Goal: Task Accomplishment & Management: Complete application form

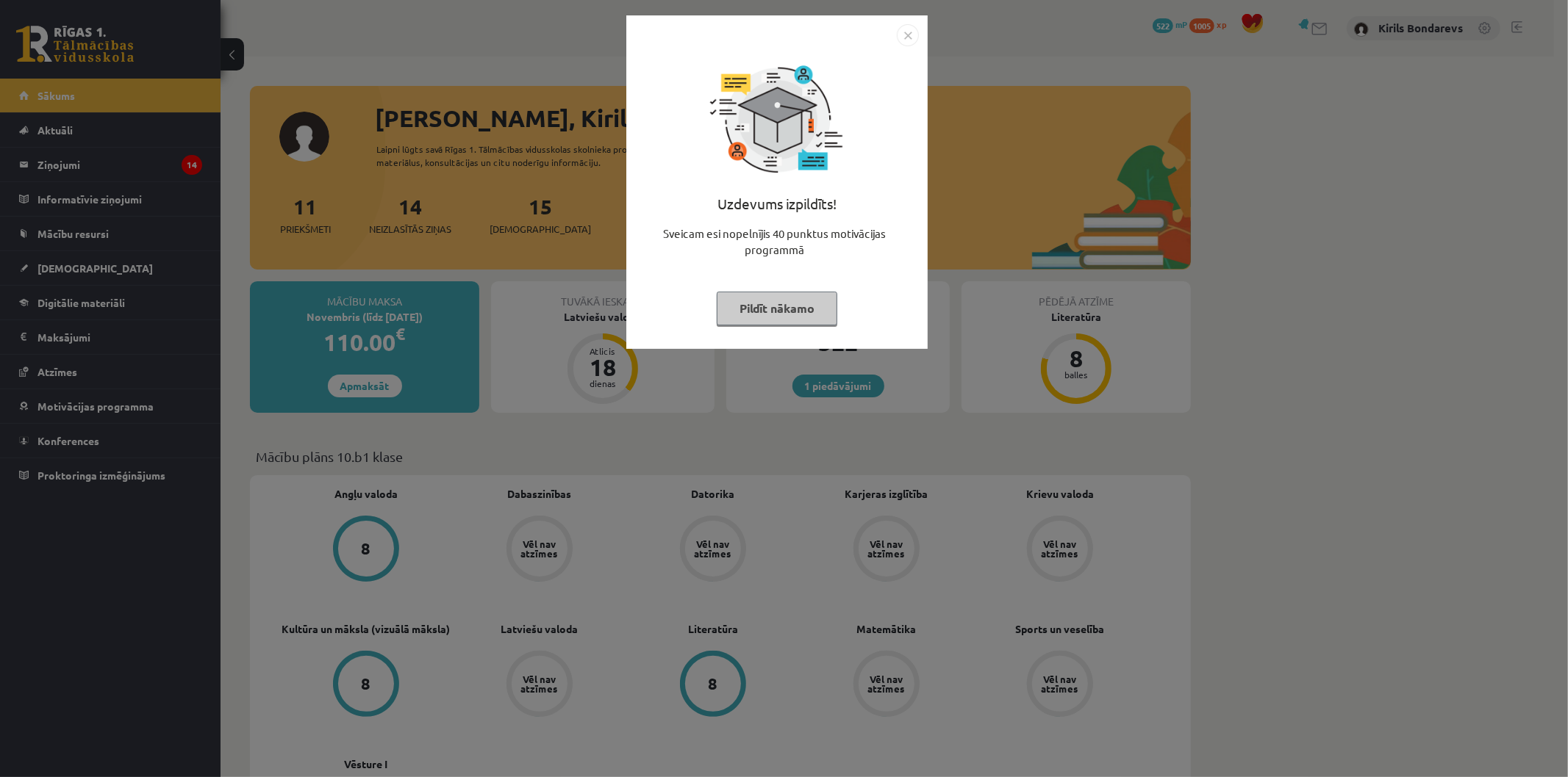
click at [777, 304] on button "Pildīt nākamo" at bounding box center [777, 308] width 120 height 34
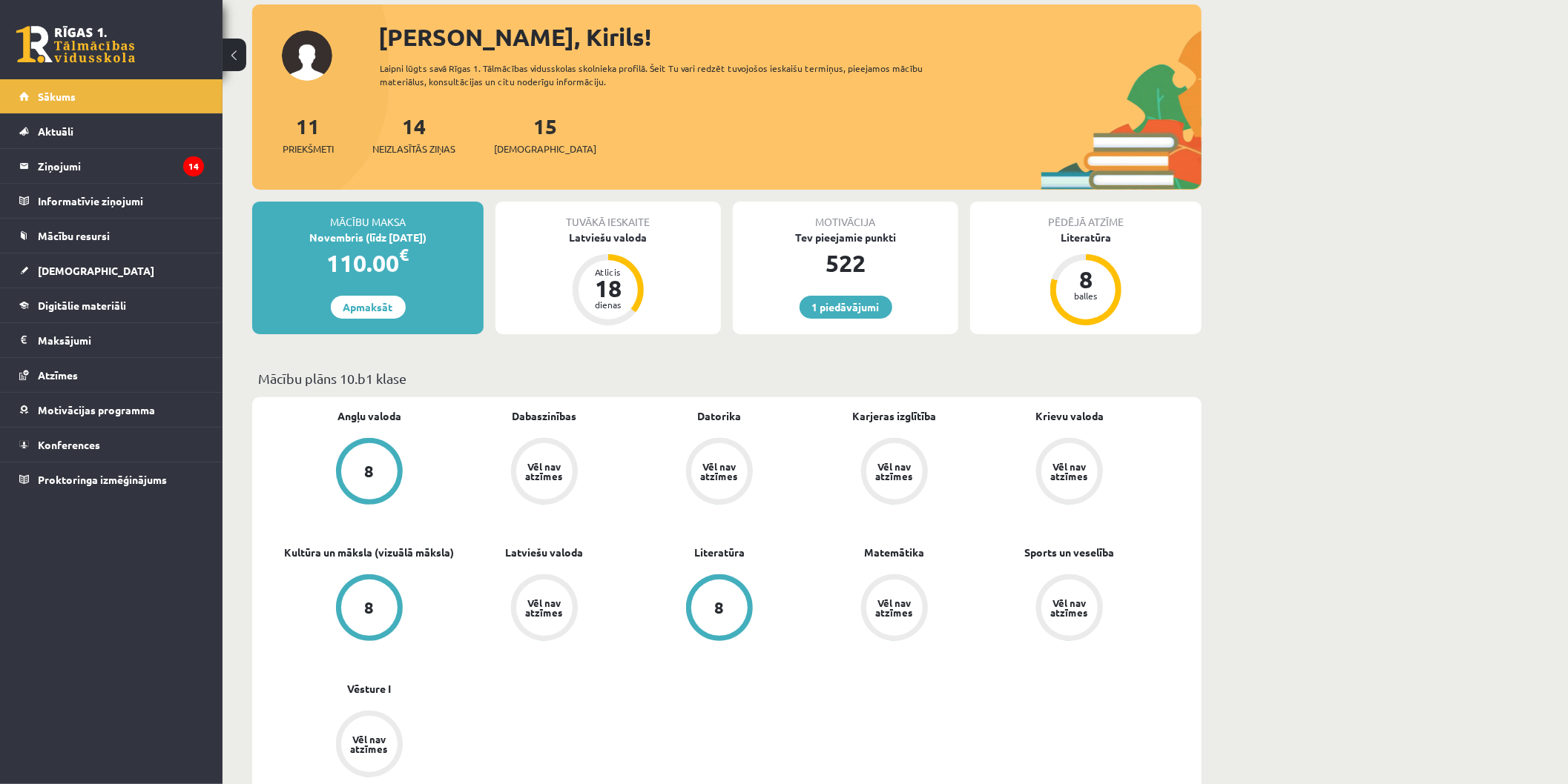
scroll to position [164, 0]
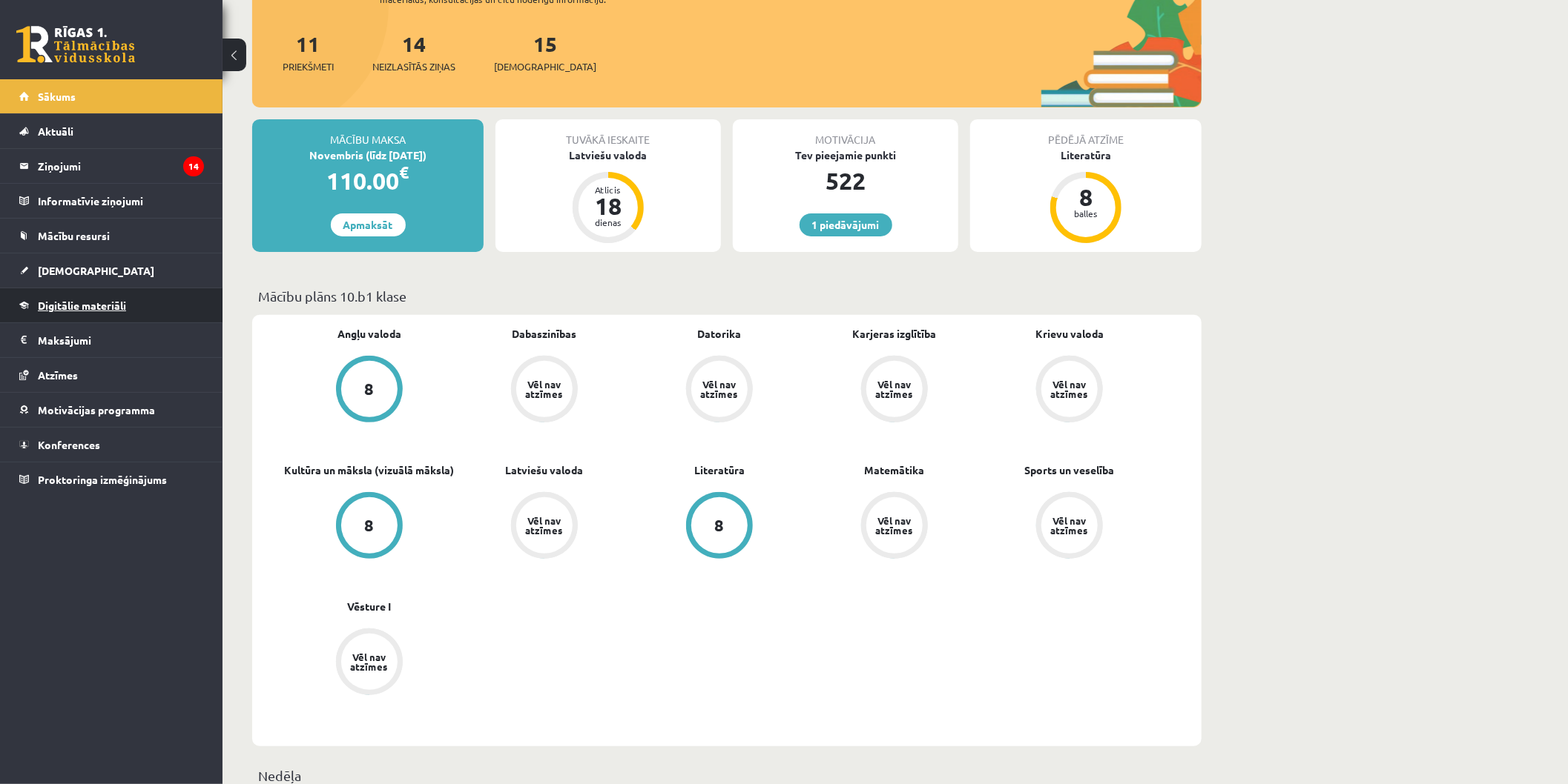
click at [104, 298] on span "Digitālie materiāli" at bounding box center [82, 305] width 88 height 13
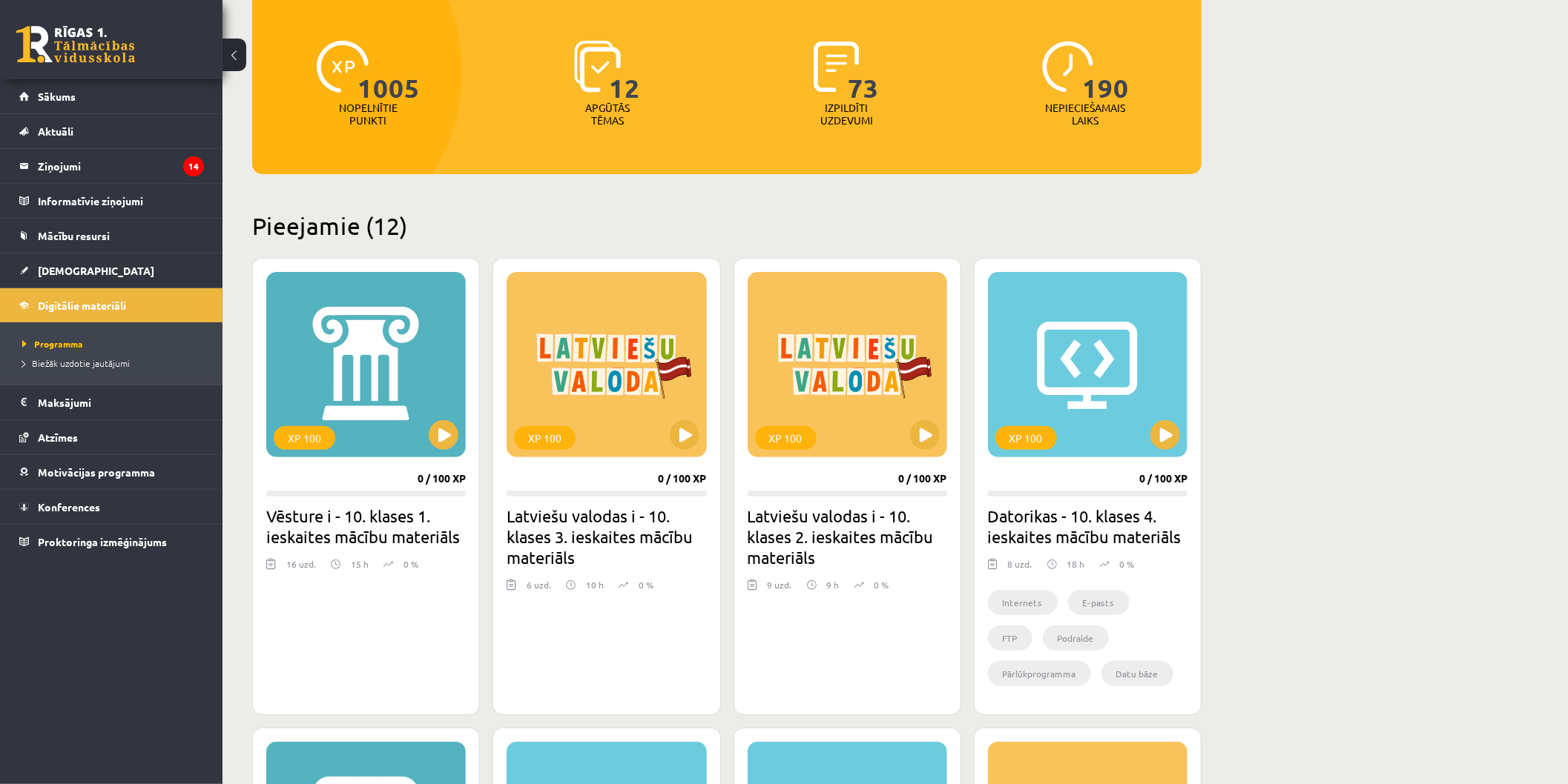
click at [65, 269] on span "[DEMOGRAPHIC_DATA]" at bounding box center [96, 270] width 117 height 13
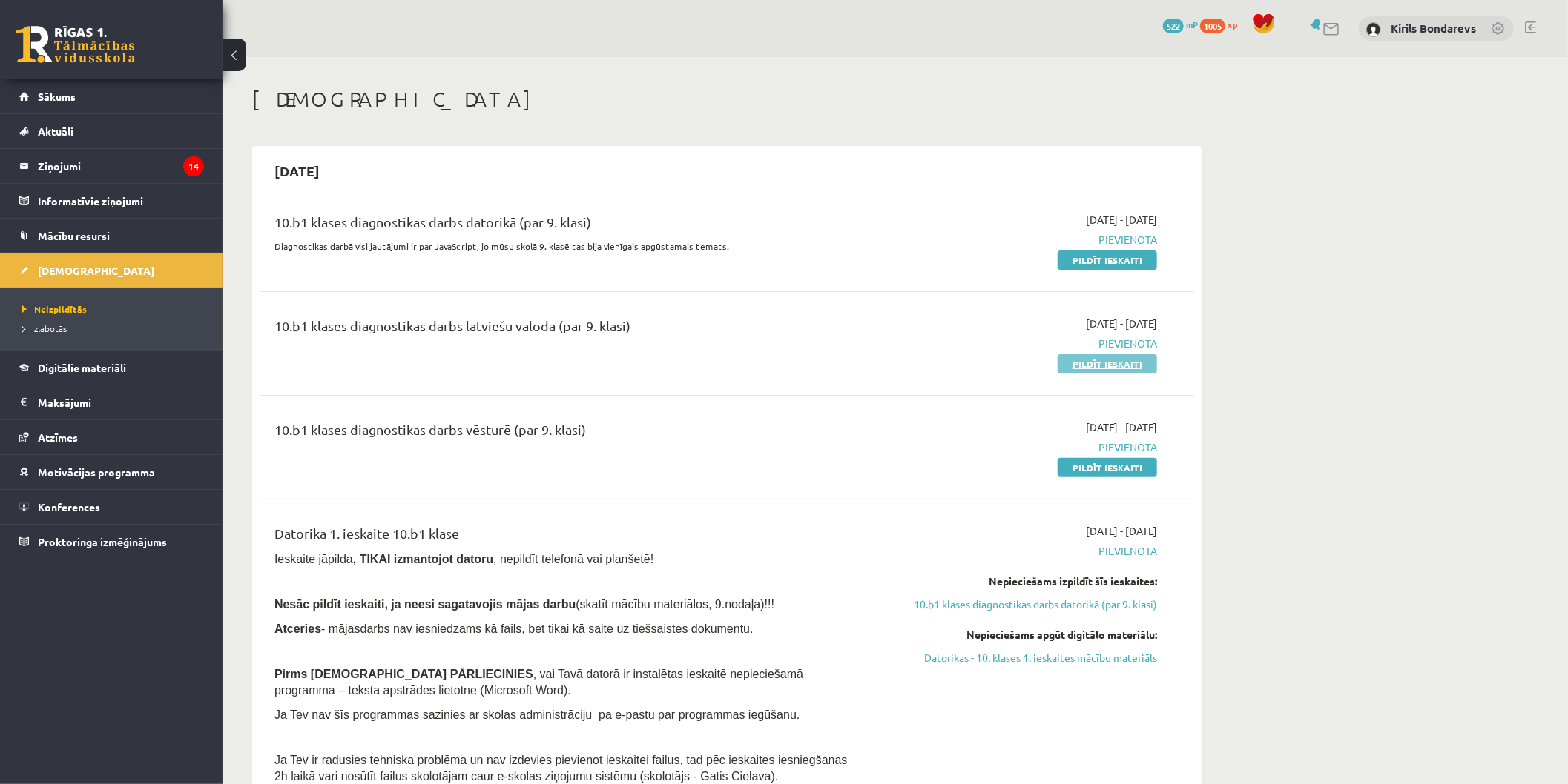
click at [1152, 365] on link "Pildīt ieskaiti" at bounding box center [1107, 363] width 99 height 19
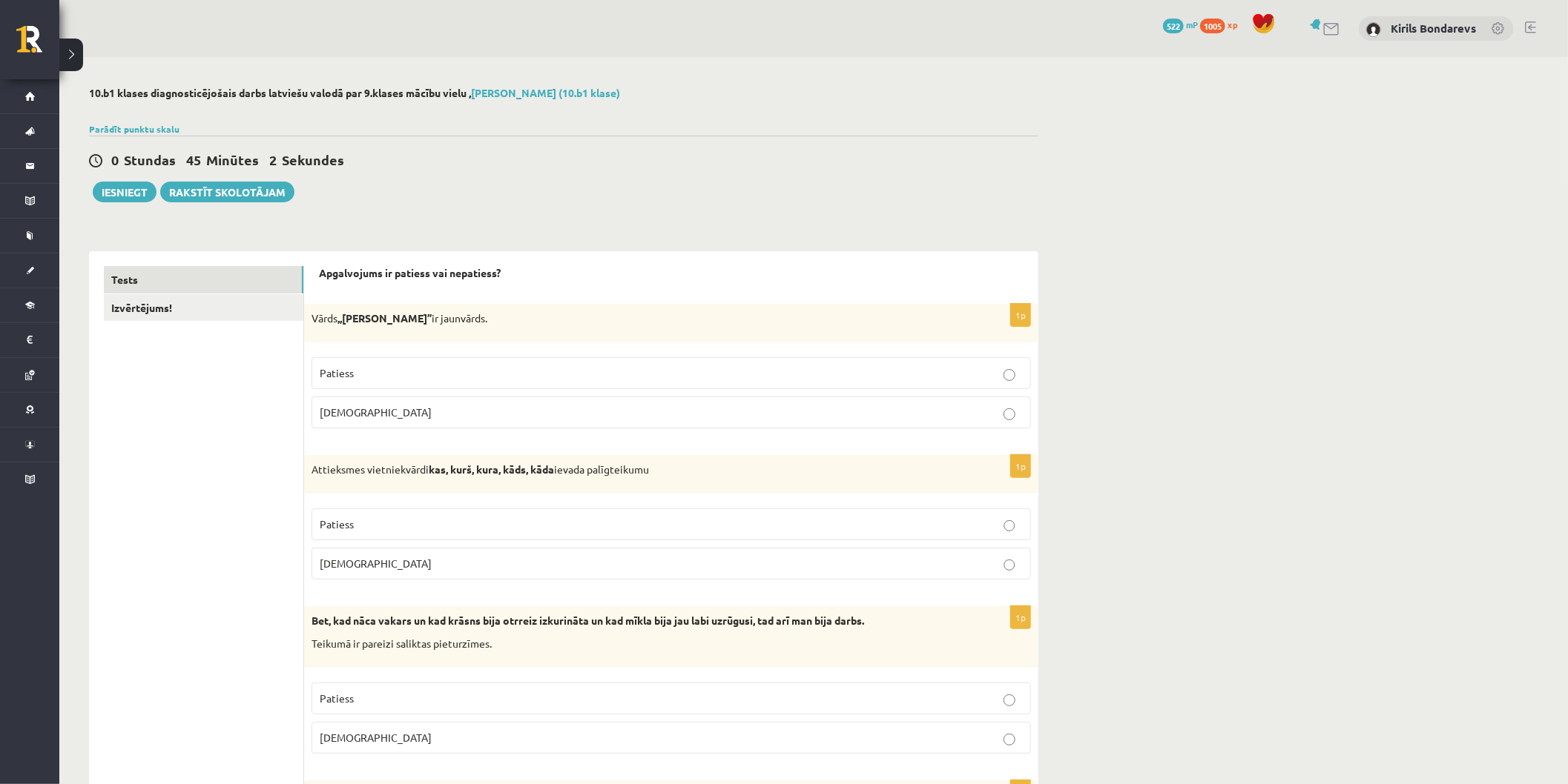
click at [396, 377] on p "Patiess" at bounding box center [671, 373] width 703 height 16
click at [383, 525] on p "Patiess" at bounding box center [671, 524] width 703 height 16
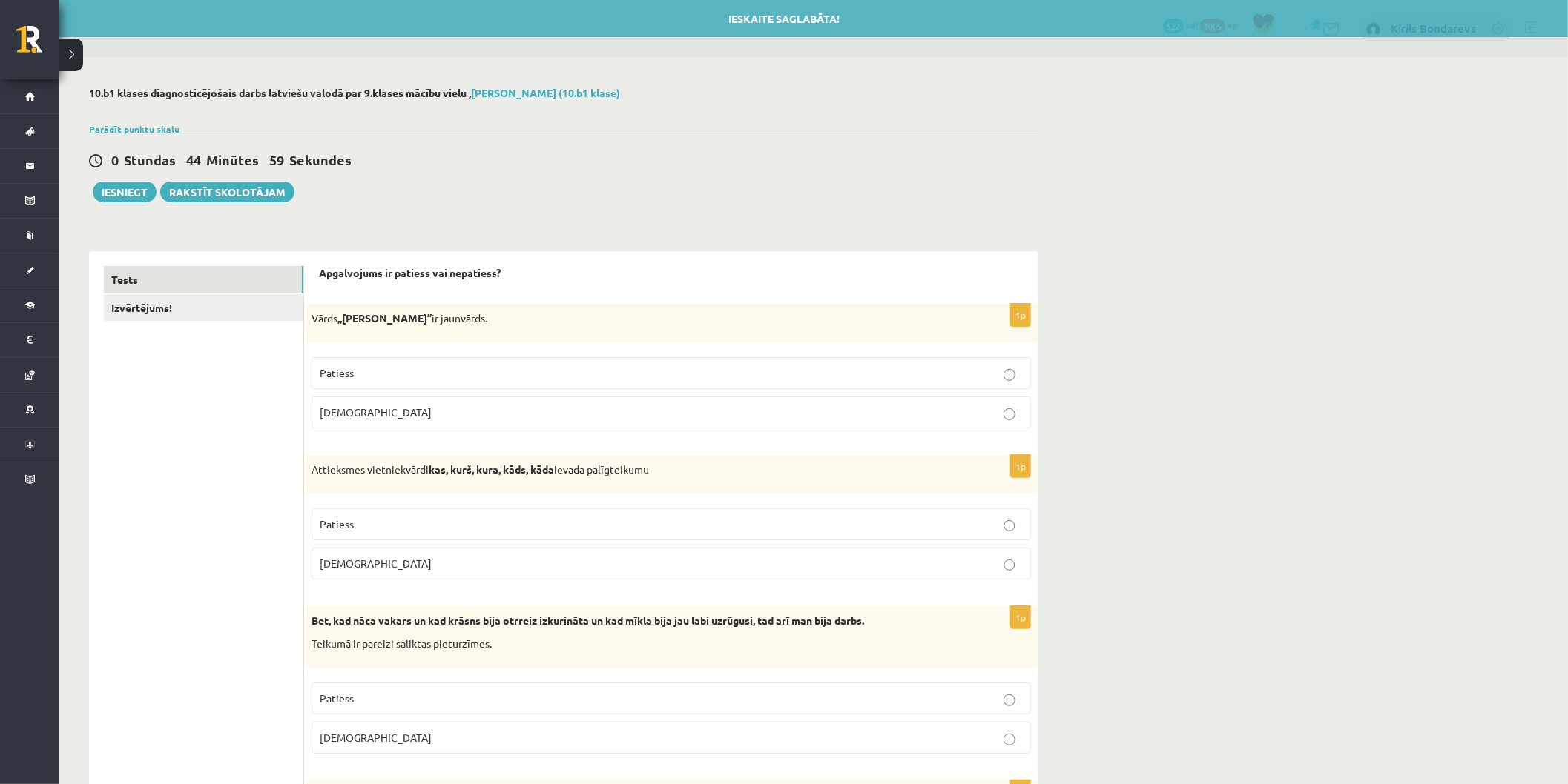
scroll to position [83, 0]
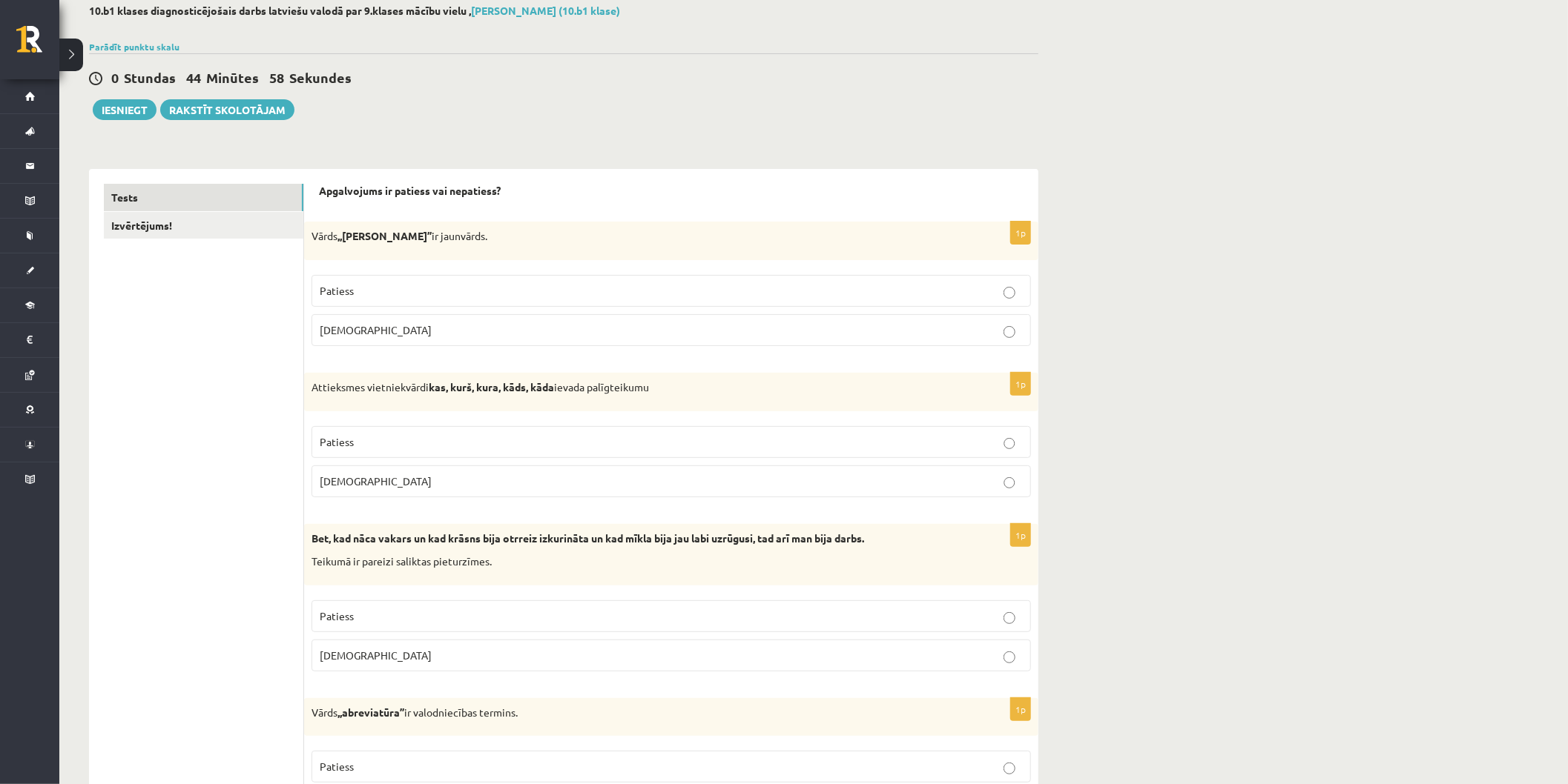
click at [420, 651] on p "[DEMOGRAPHIC_DATA]" at bounding box center [671, 656] width 703 height 16
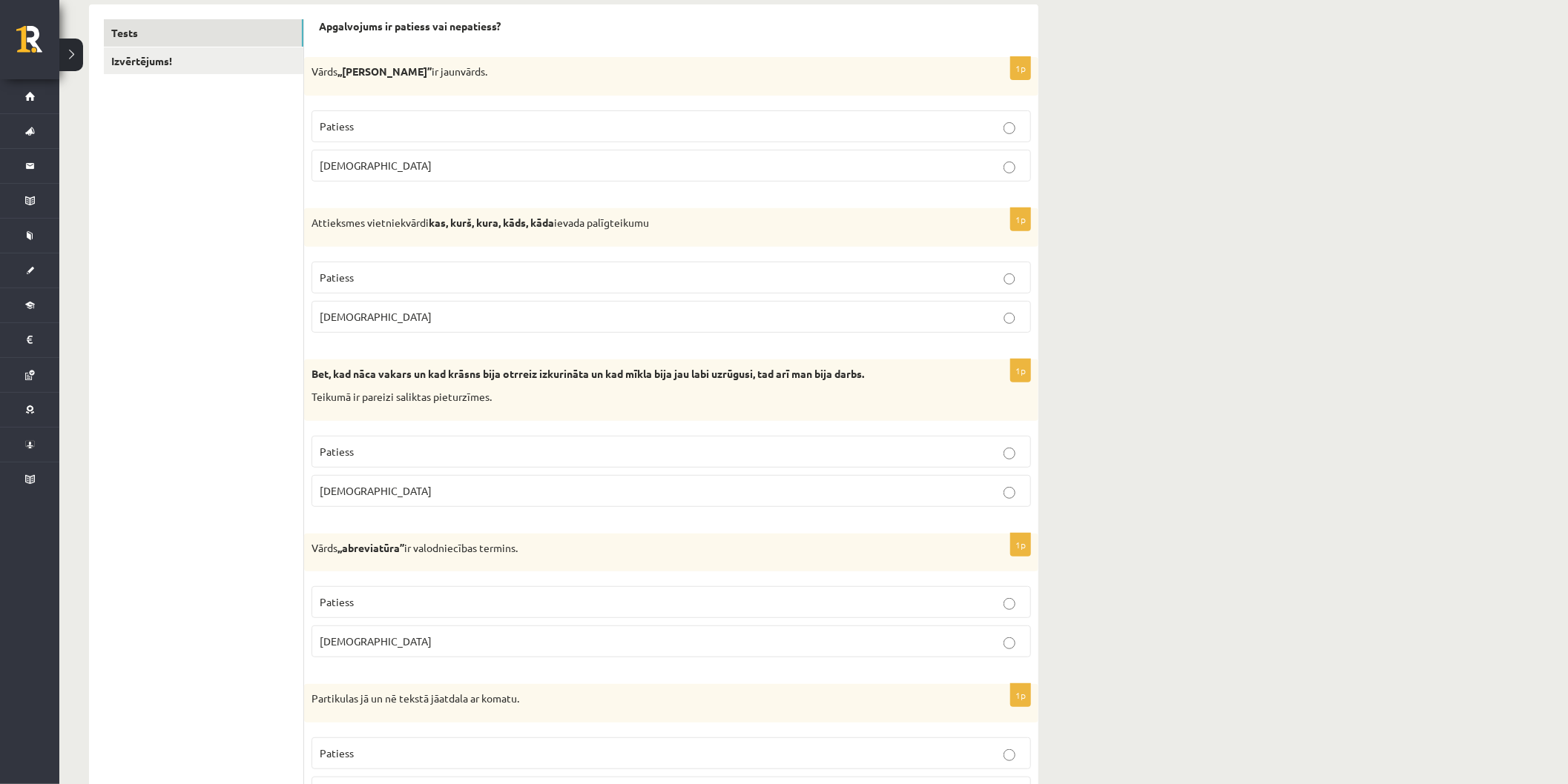
click at [507, 610] on p "Patiess" at bounding box center [671, 602] width 703 height 16
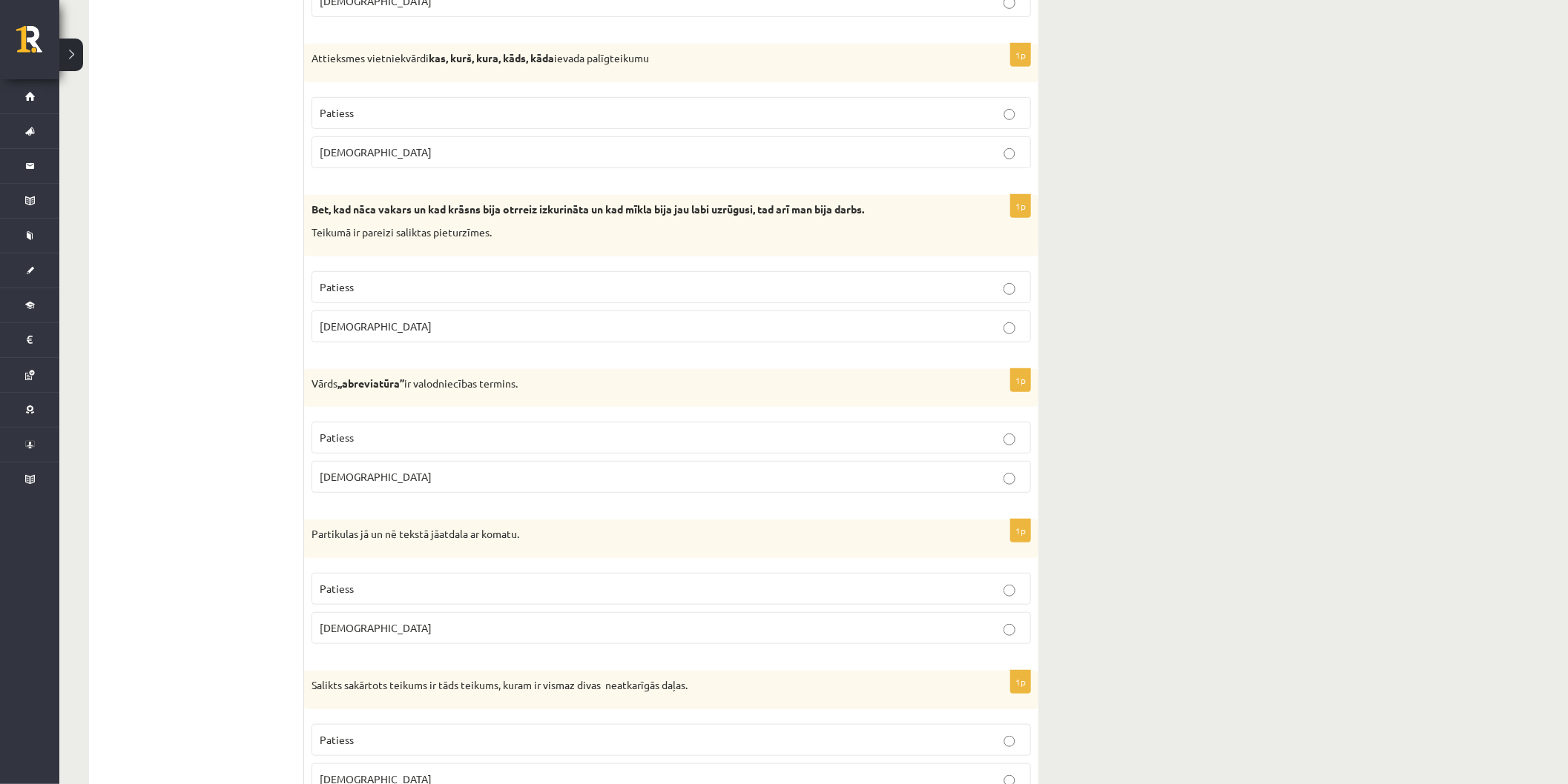
click at [553, 641] on label "[DEMOGRAPHIC_DATA]" at bounding box center [671, 628] width 719 height 32
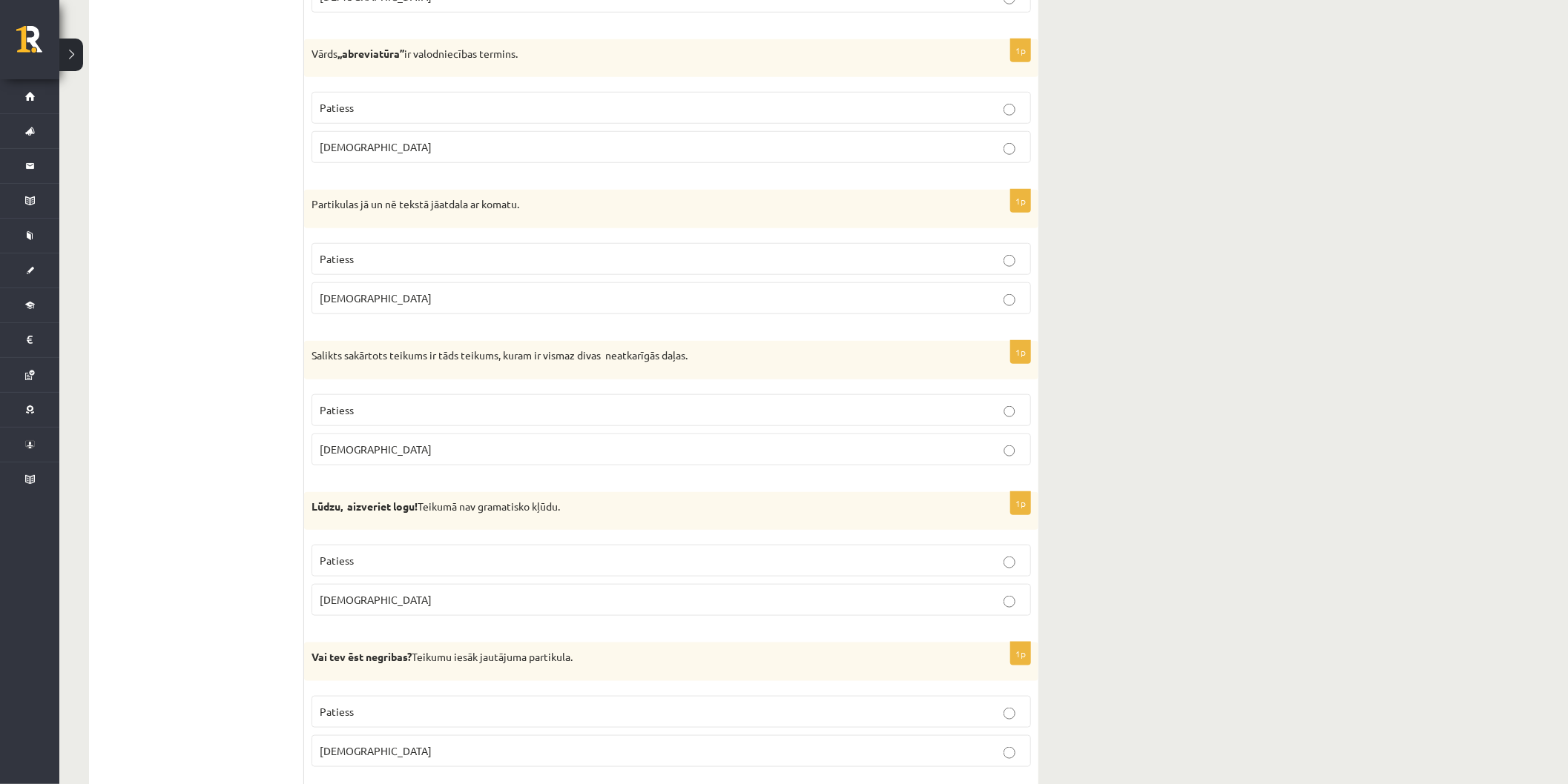
drag, startPoint x: 620, startPoint y: 575, endPoint x: 628, endPoint y: 569, distance: 10.0
click at [621, 573] on label "Patiess" at bounding box center [671, 560] width 719 height 32
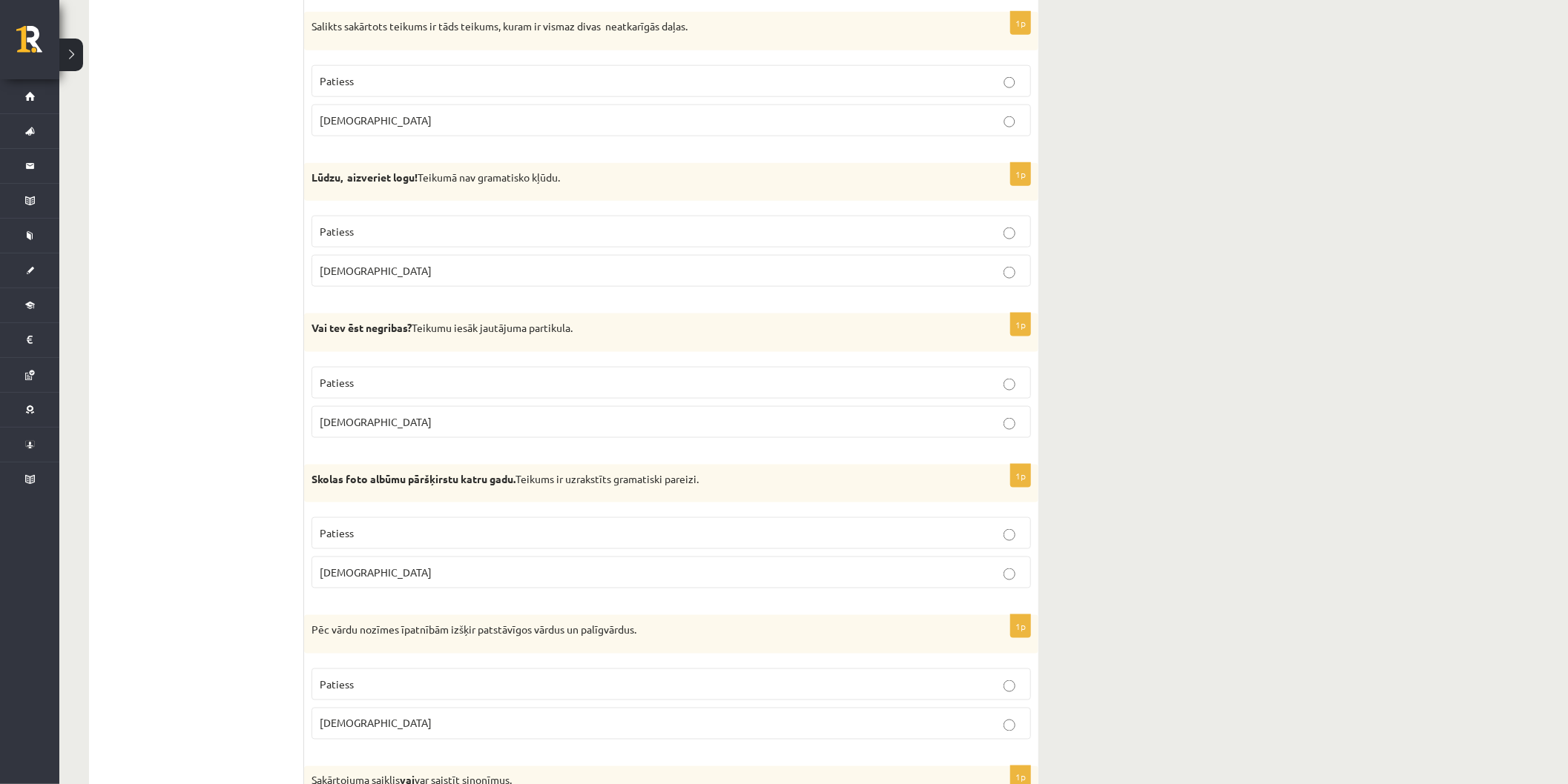
click at [690, 541] on p "Patiess" at bounding box center [671, 533] width 703 height 16
click at [769, 384] on p "Patiess" at bounding box center [671, 383] width 703 height 16
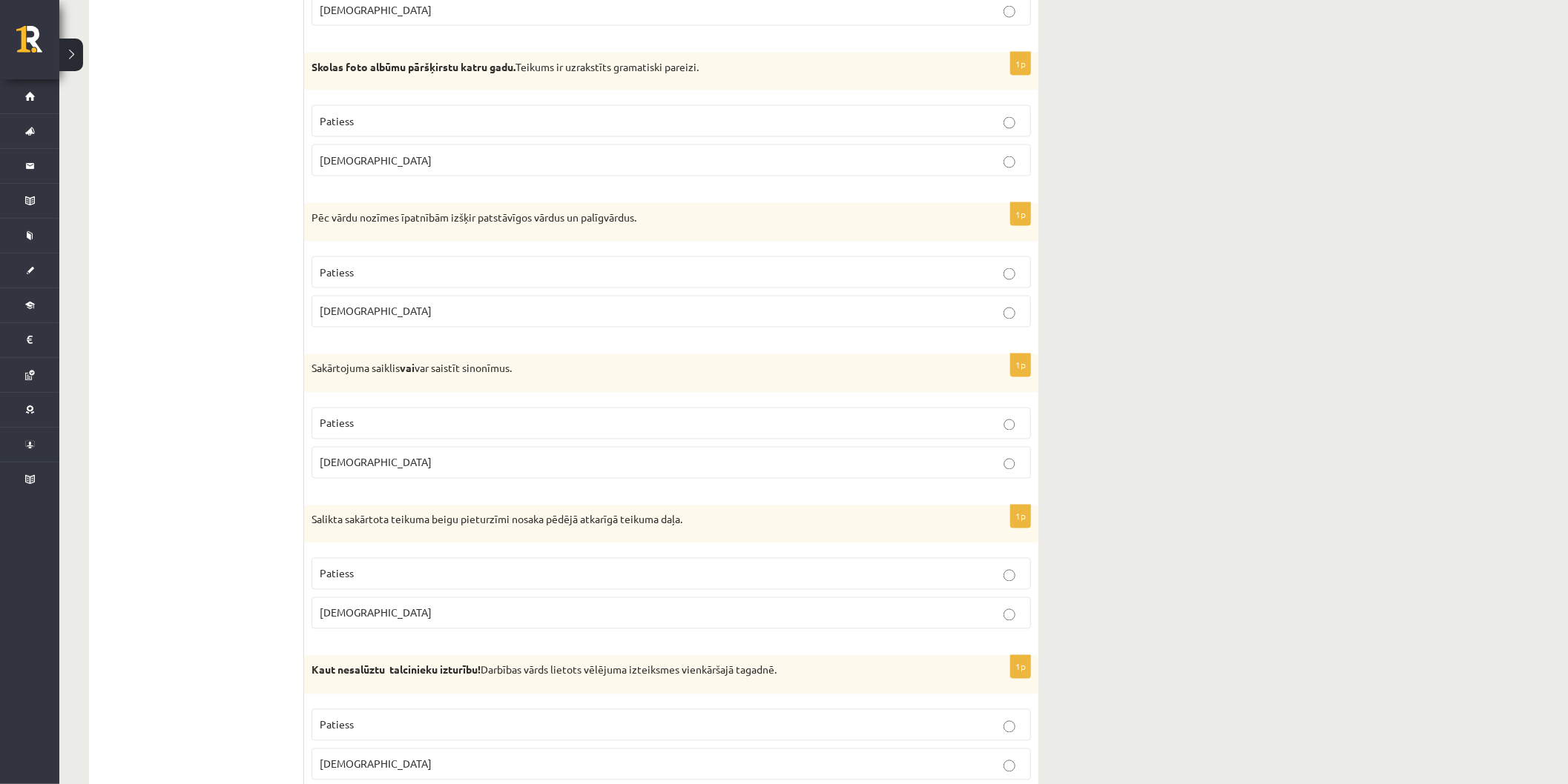
drag, startPoint x: 758, startPoint y: 424, endPoint x: 764, endPoint y: 428, distance: 7.2
click at [759, 425] on p "Patiess" at bounding box center [671, 424] width 703 height 16
click at [774, 338] on div "1p Pēc vārdu nozīmes īpatnībām izšķir patstāvīgos vārdus un palīgvārdus. Paties…" at bounding box center [671, 270] width 734 height 136
drag, startPoint x: 766, startPoint y: 326, endPoint x: 795, endPoint y: 387, distance: 67.5
click at [768, 327] on label "[DEMOGRAPHIC_DATA]" at bounding box center [671, 312] width 719 height 32
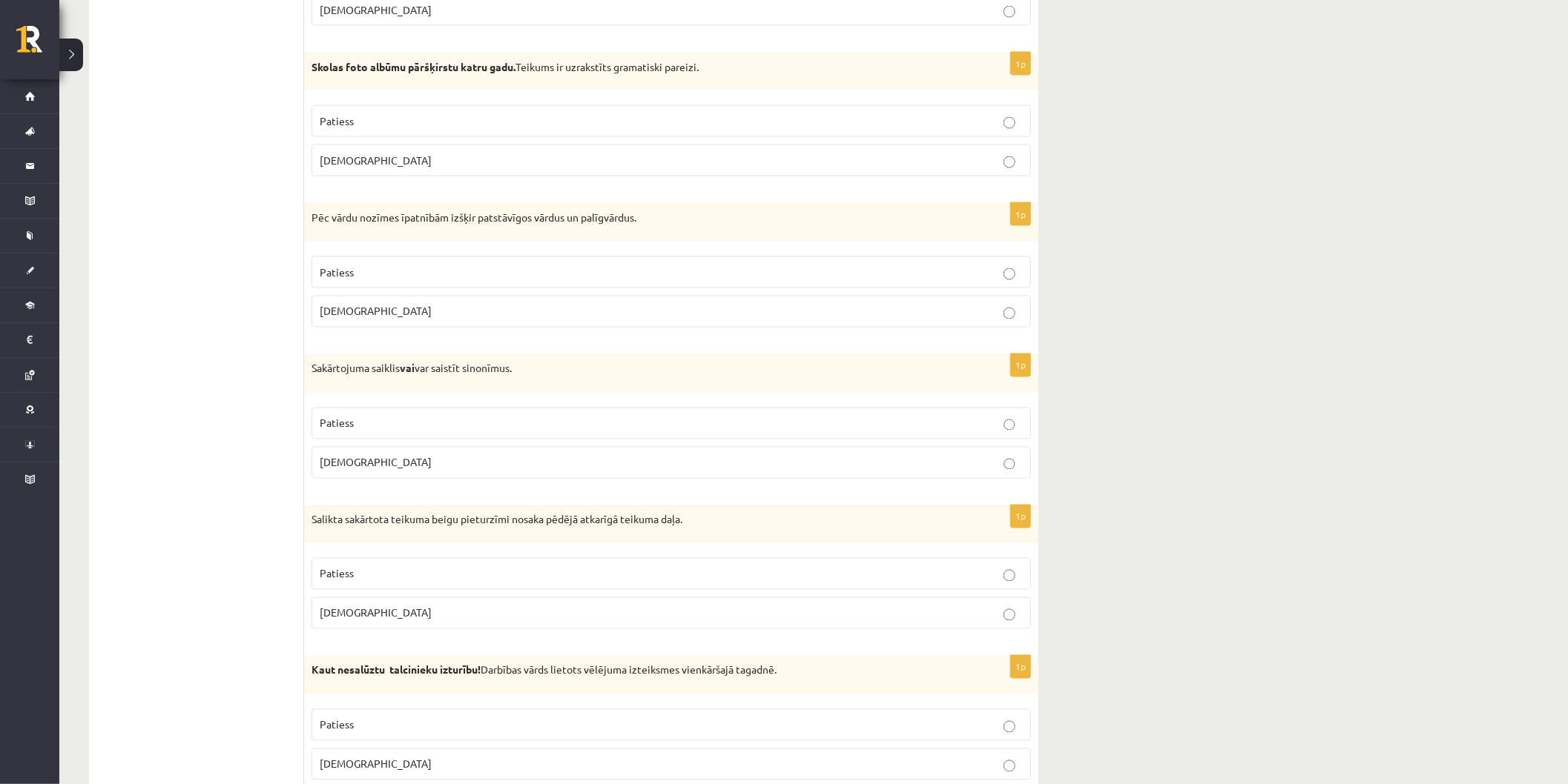
scroll to position [1729, 0]
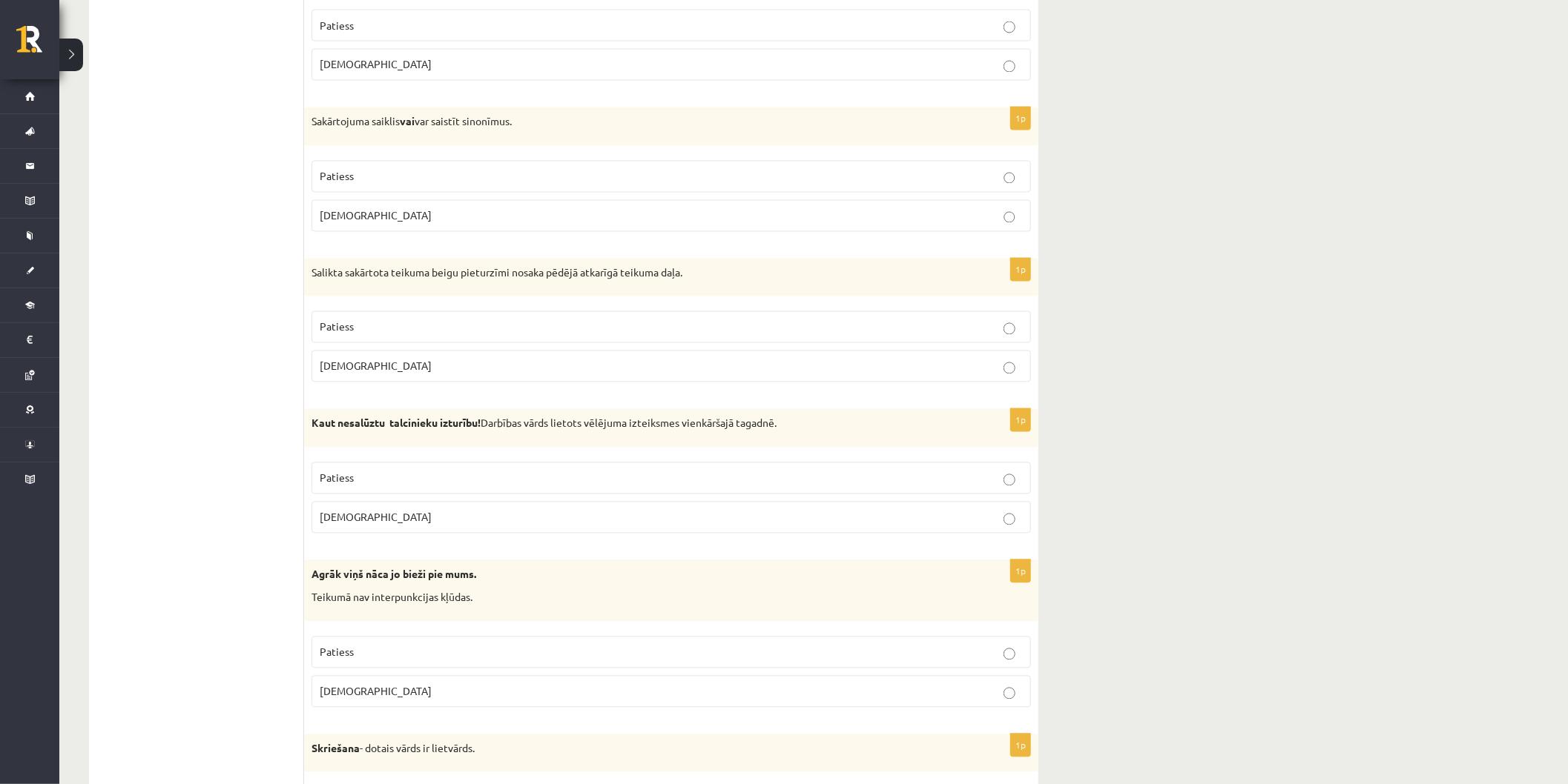
drag, startPoint x: 873, startPoint y: 489, endPoint x: 893, endPoint y: 440, distance: 52.9
click at [876, 486] on p "Patiess" at bounding box center [671, 478] width 703 height 16
drag, startPoint x: 884, startPoint y: 361, endPoint x: 891, endPoint y: 393, distance: 32.8
click at [885, 361] on p "[DEMOGRAPHIC_DATA]" at bounding box center [671, 367] width 703 height 16
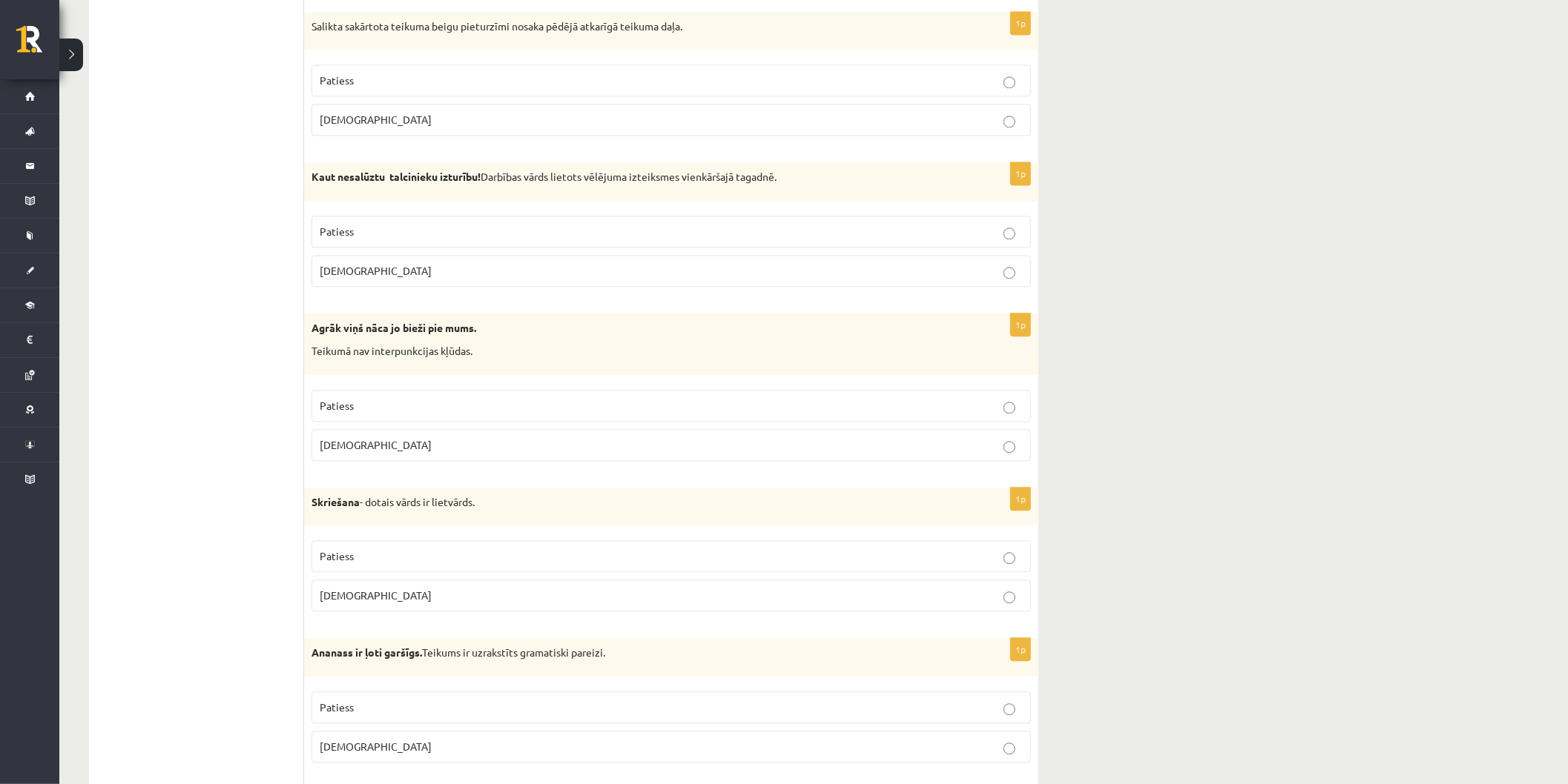
click at [878, 413] on p "Patiess" at bounding box center [671, 406] width 703 height 16
click at [891, 556] on p "Patiess" at bounding box center [671, 557] width 703 height 16
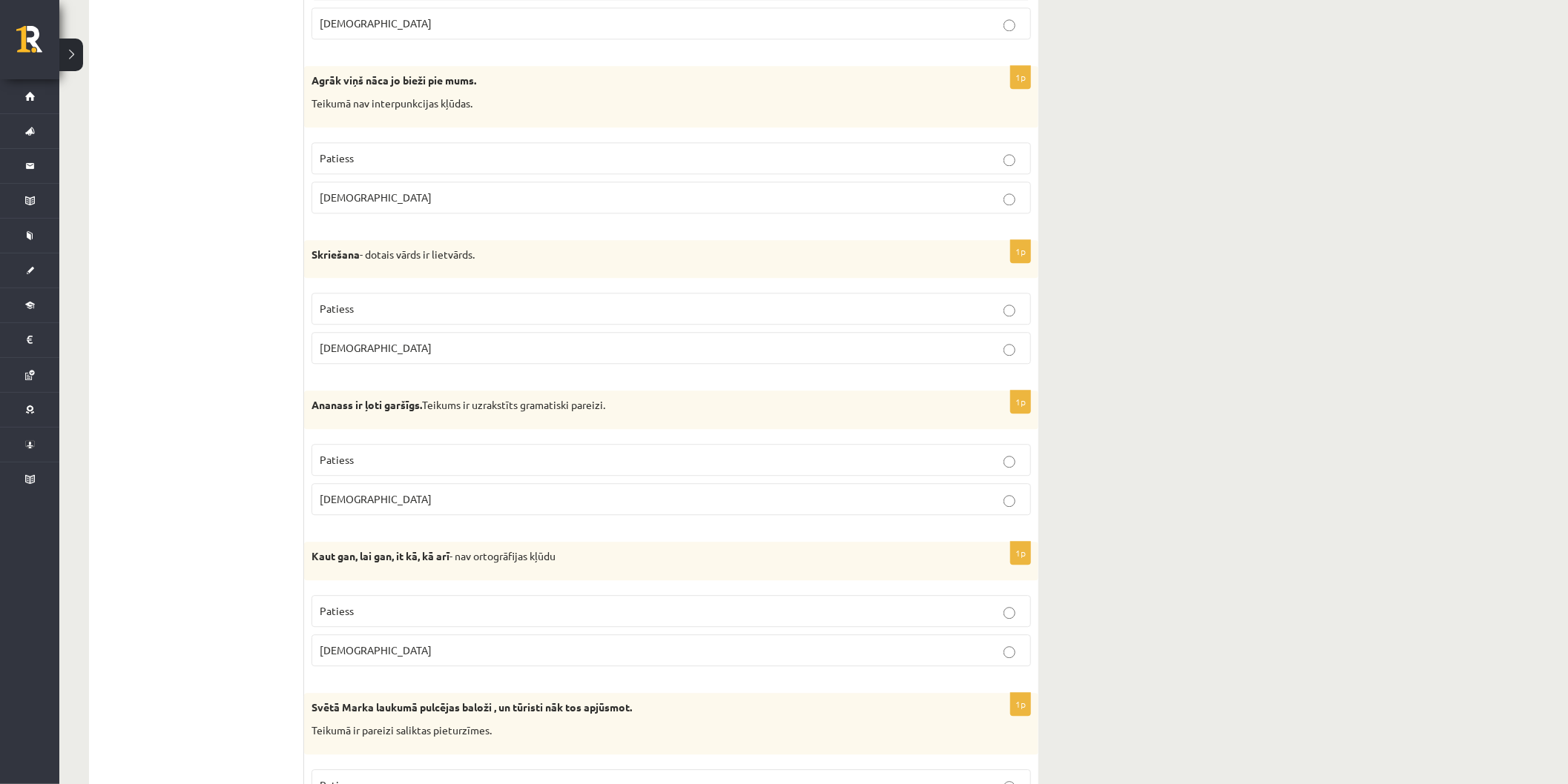
drag, startPoint x: 887, startPoint y: 478, endPoint x: 899, endPoint y: 501, distance: 25.9
click at [887, 476] on label "Patiess" at bounding box center [671, 460] width 719 height 32
click at [902, 515] on label "[DEMOGRAPHIC_DATA]" at bounding box center [671, 499] width 719 height 32
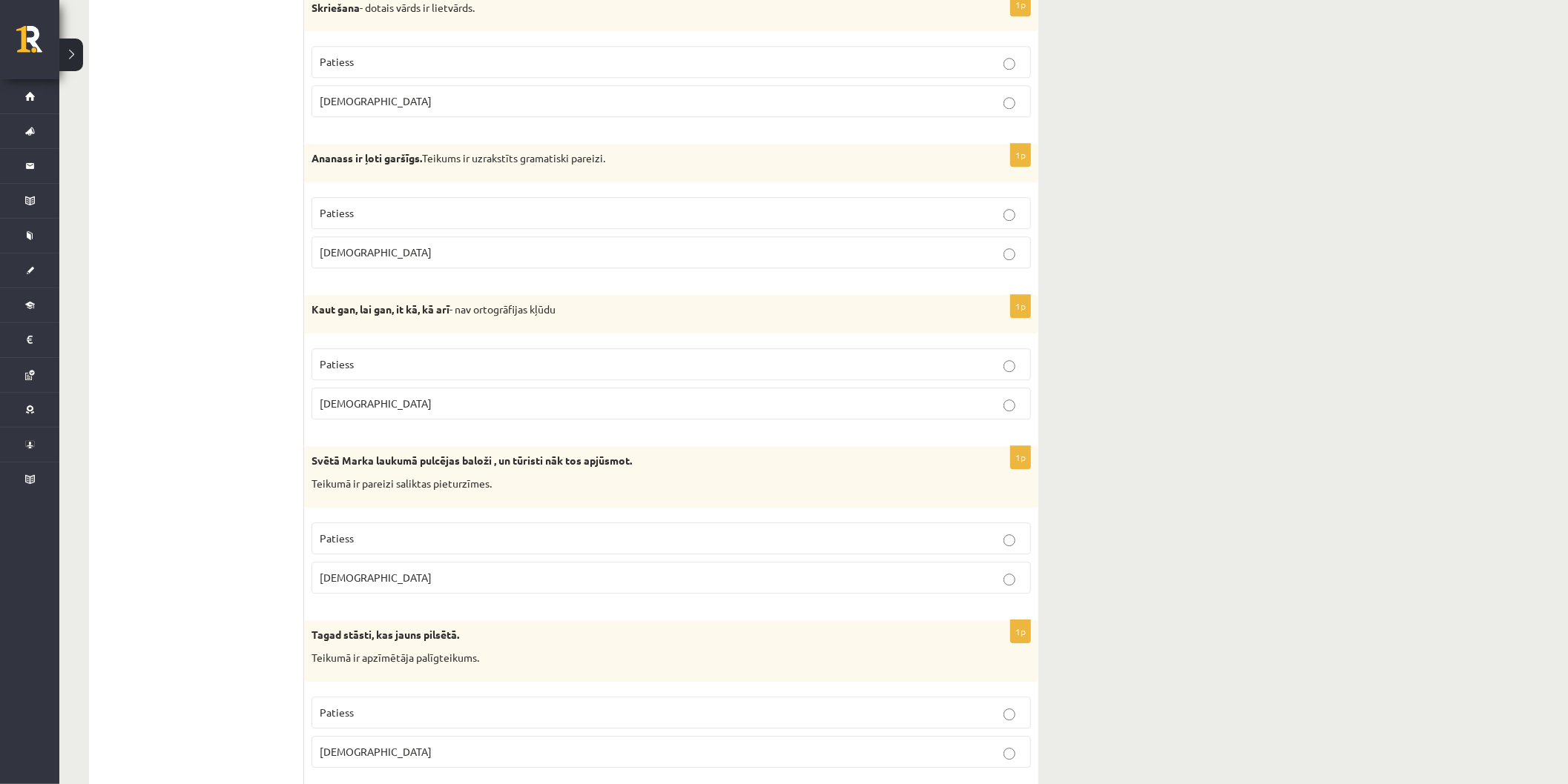
click at [932, 372] on p "Patiess" at bounding box center [671, 364] width 703 height 16
drag, startPoint x: 933, startPoint y: 529, endPoint x: 944, endPoint y: 545, distance: 19.4
click at [935, 529] on label "Patiess" at bounding box center [671, 538] width 719 height 32
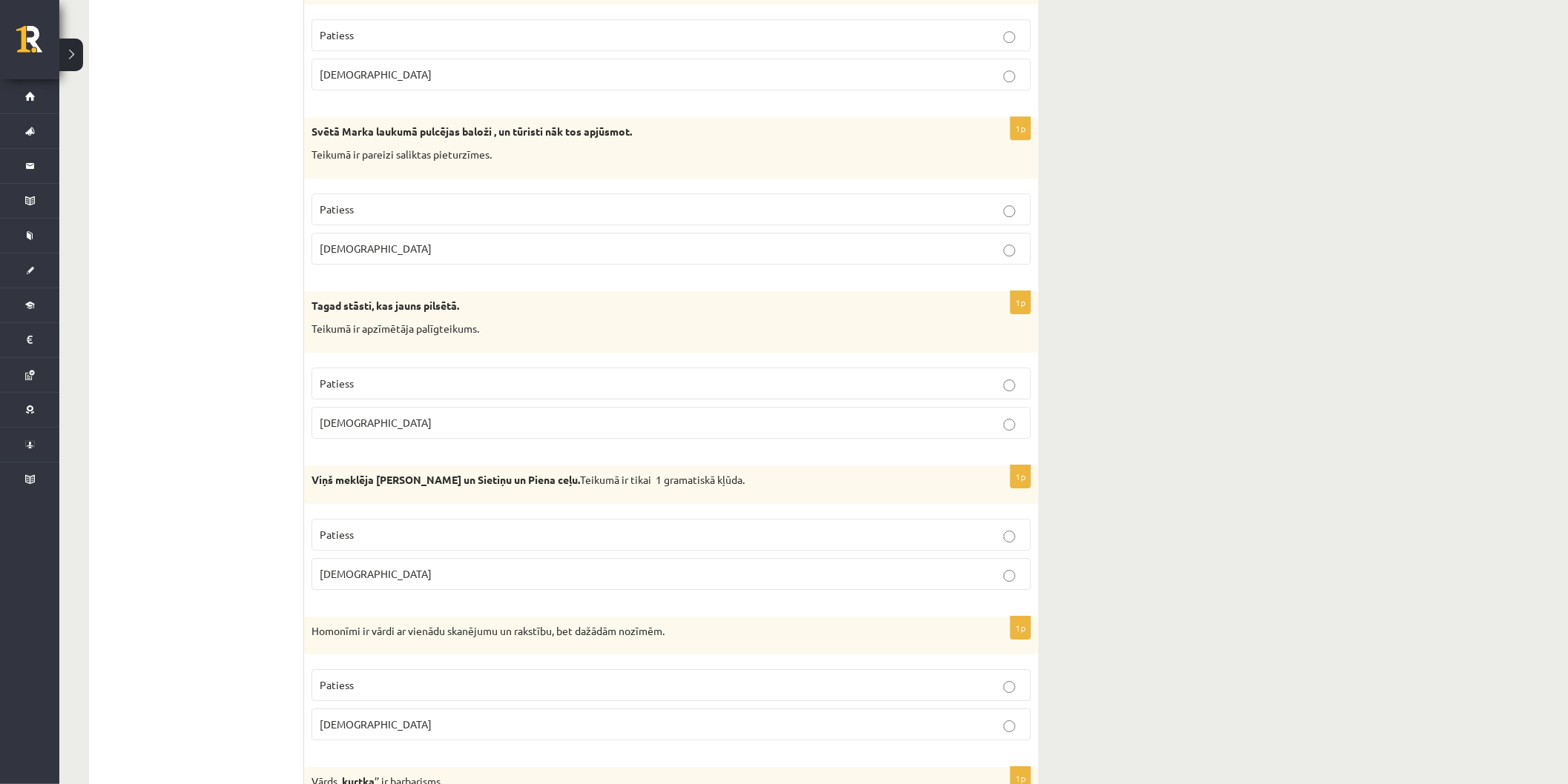
drag, startPoint x: 937, startPoint y: 402, endPoint x: 943, endPoint y: 484, distance: 82.2
click at [939, 405] on fieldset "Patiess [DEMOGRAPHIC_DATA]" at bounding box center [671, 401] width 719 height 83
drag, startPoint x: 957, startPoint y: 576, endPoint x: 965, endPoint y: 516, distance: 60.5
click at [958, 574] on p "[DEMOGRAPHIC_DATA]" at bounding box center [671, 574] width 703 height 16
drag, startPoint x: 958, startPoint y: 395, endPoint x: 872, endPoint y: 504, distance: 138.8
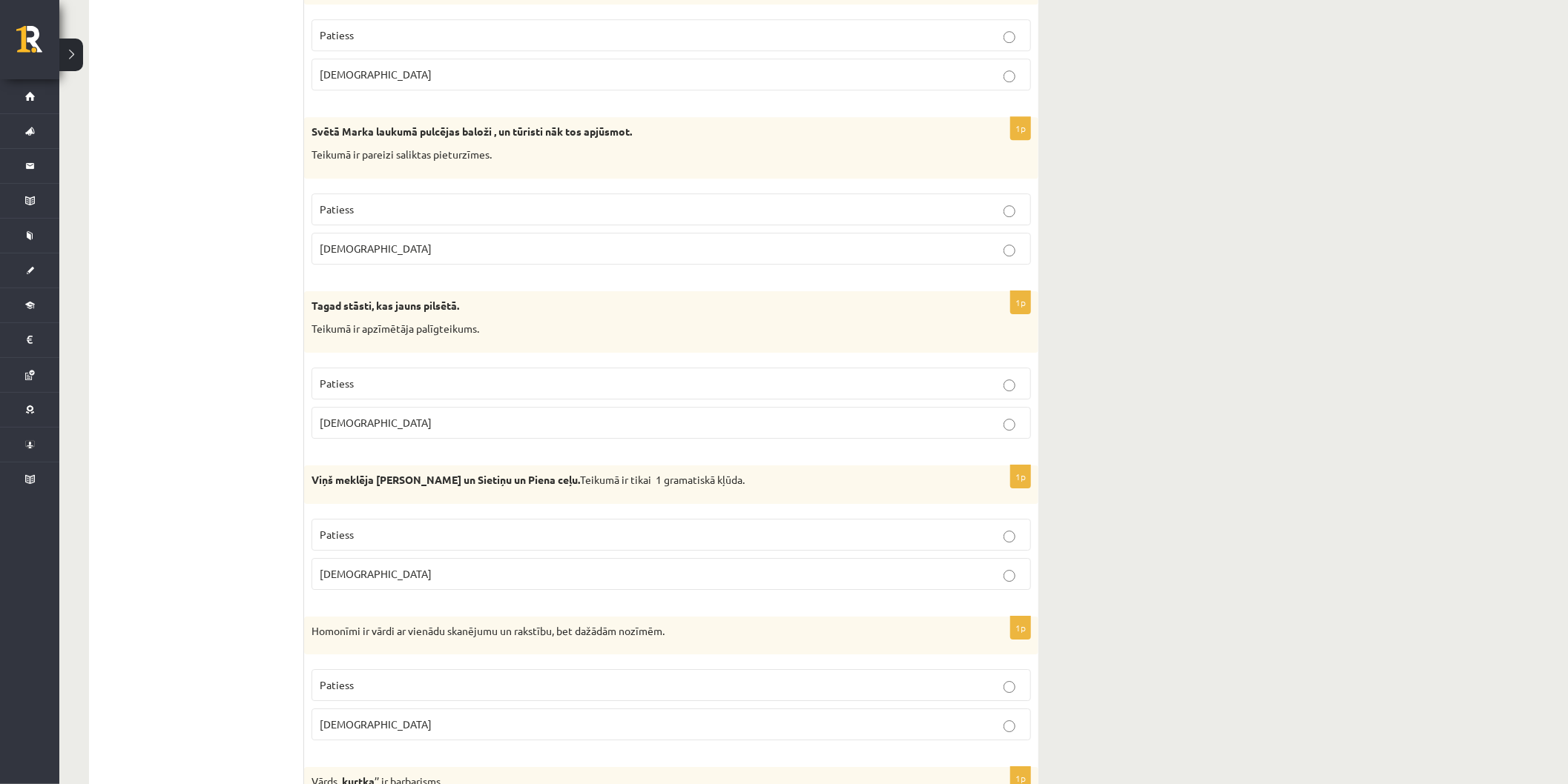
click at [958, 392] on p "Patiess" at bounding box center [671, 384] width 703 height 16
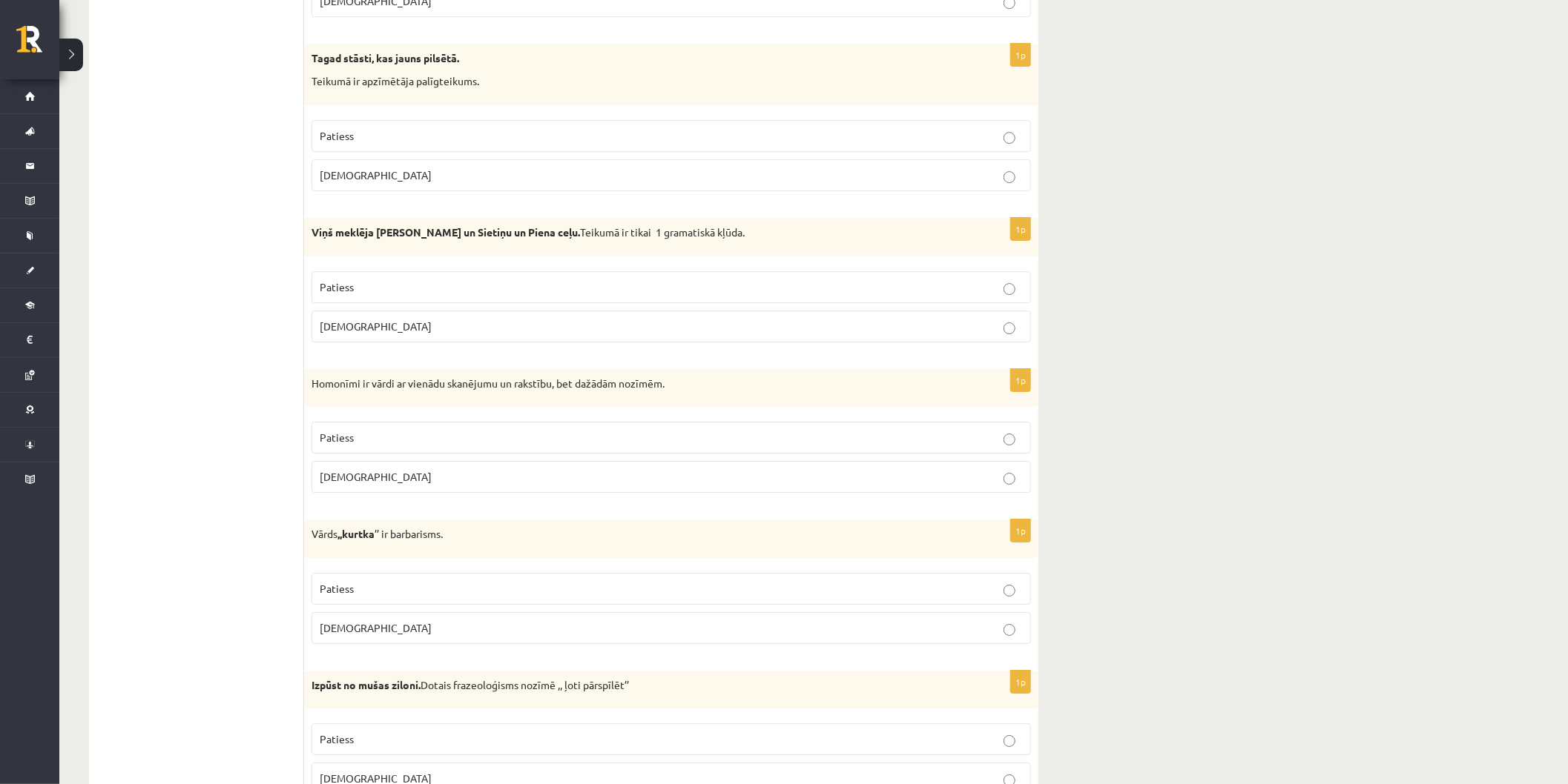
click at [900, 445] on p "Patiess" at bounding box center [671, 438] width 703 height 16
click at [921, 572] on fieldset "Patiess [DEMOGRAPHIC_DATA]" at bounding box center [671, 607] width 719 height 83
click at [935, 597] on p "Patiess" at bounding box center [671, 589] width 703 height 16
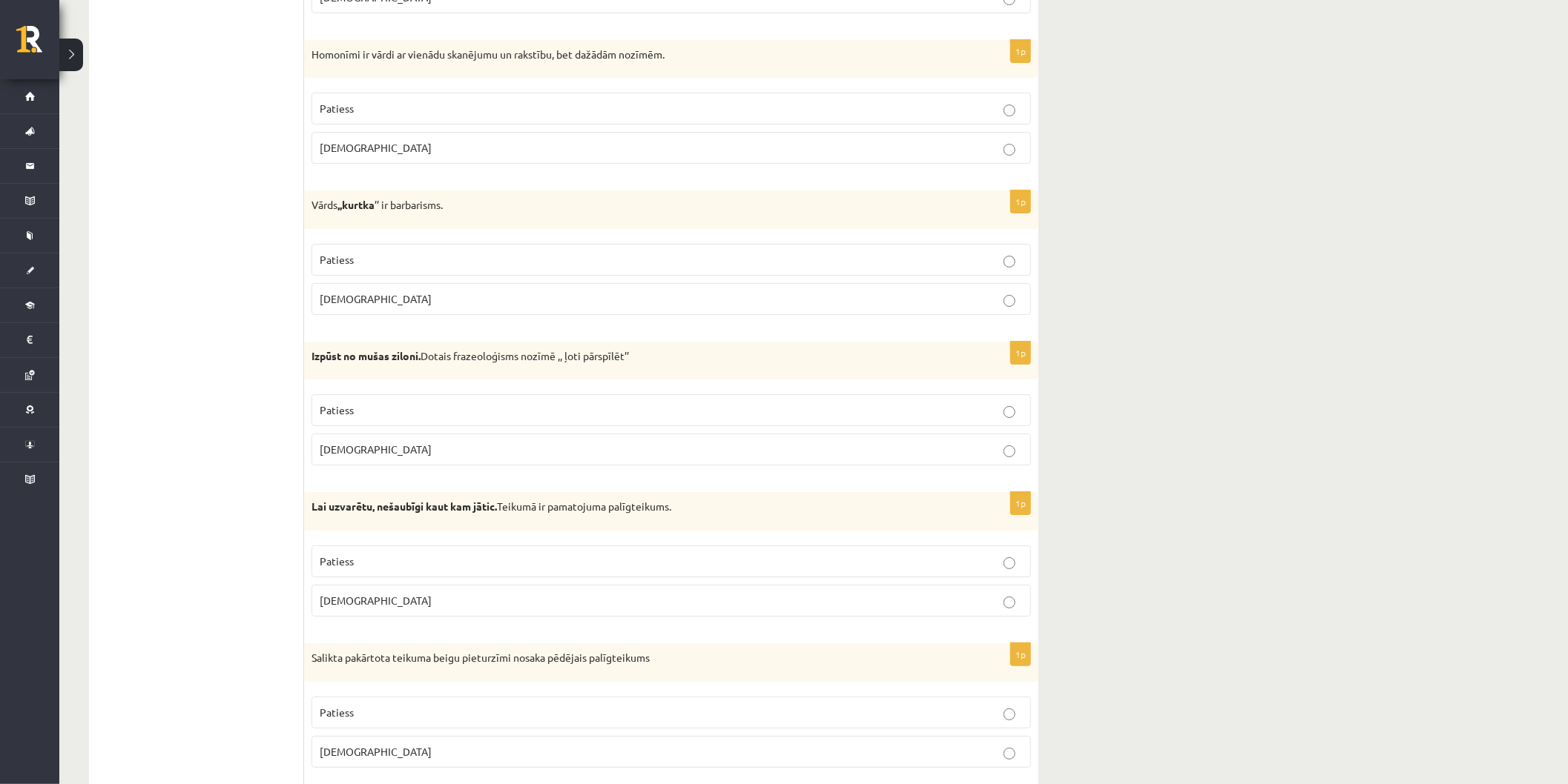
scroll to position [3458, 0]
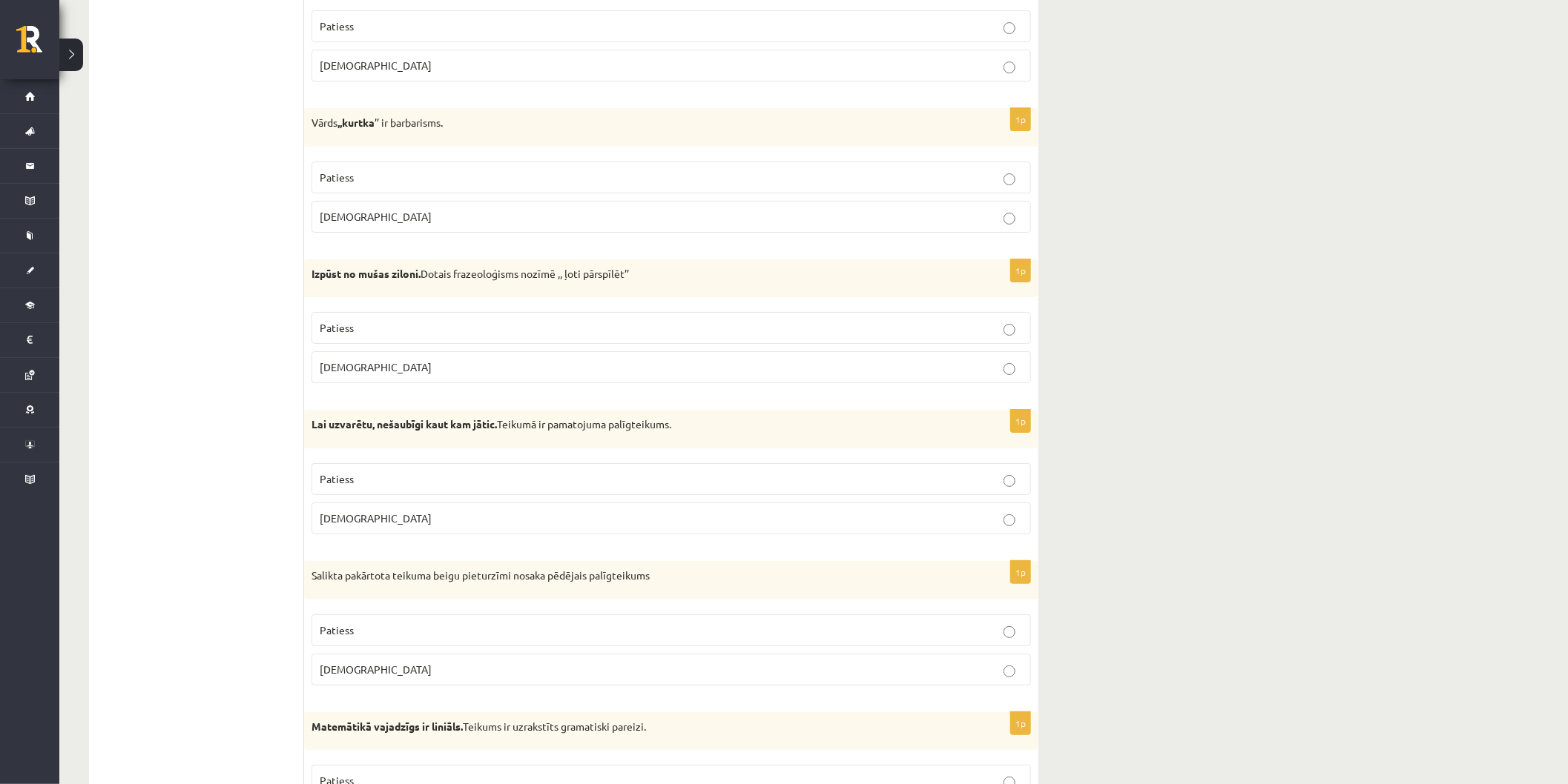
click at [925, 375] on p "[DEMOGRAPHIC_DATA]" at bounding box center [671, 367] width 703 height 16
click at [955, 493] on label "Patiess" at bounding box center [671, 479] width 719 height 32
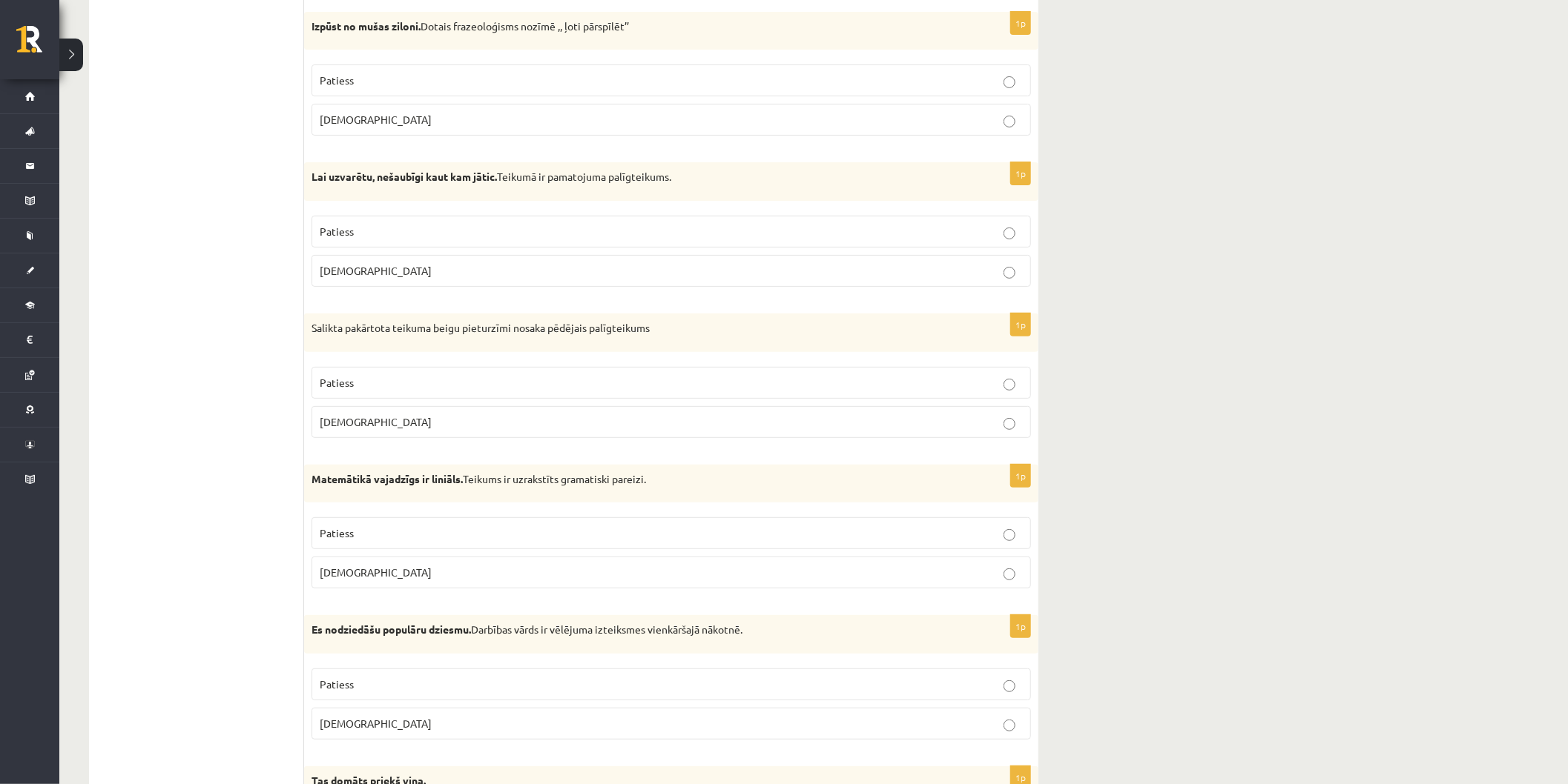
click at [950, 391] on p "Patiess" at bounding box center [671, 383] width 703 height 16
click at [938, 442] on fieldset "Patiess [DEMOGRAPHIC_DATA]" at bounding box center [671, 400] width 719 height 83
drag, startPoint x: 959, startPoint y: 590, endPoint x: 946, endPoint y: 557, distance: 35.5
click at [958, 588] on label "[DEMOGRAPHIC_DATA]" at bounding box center [671, 572] width 719 height 32
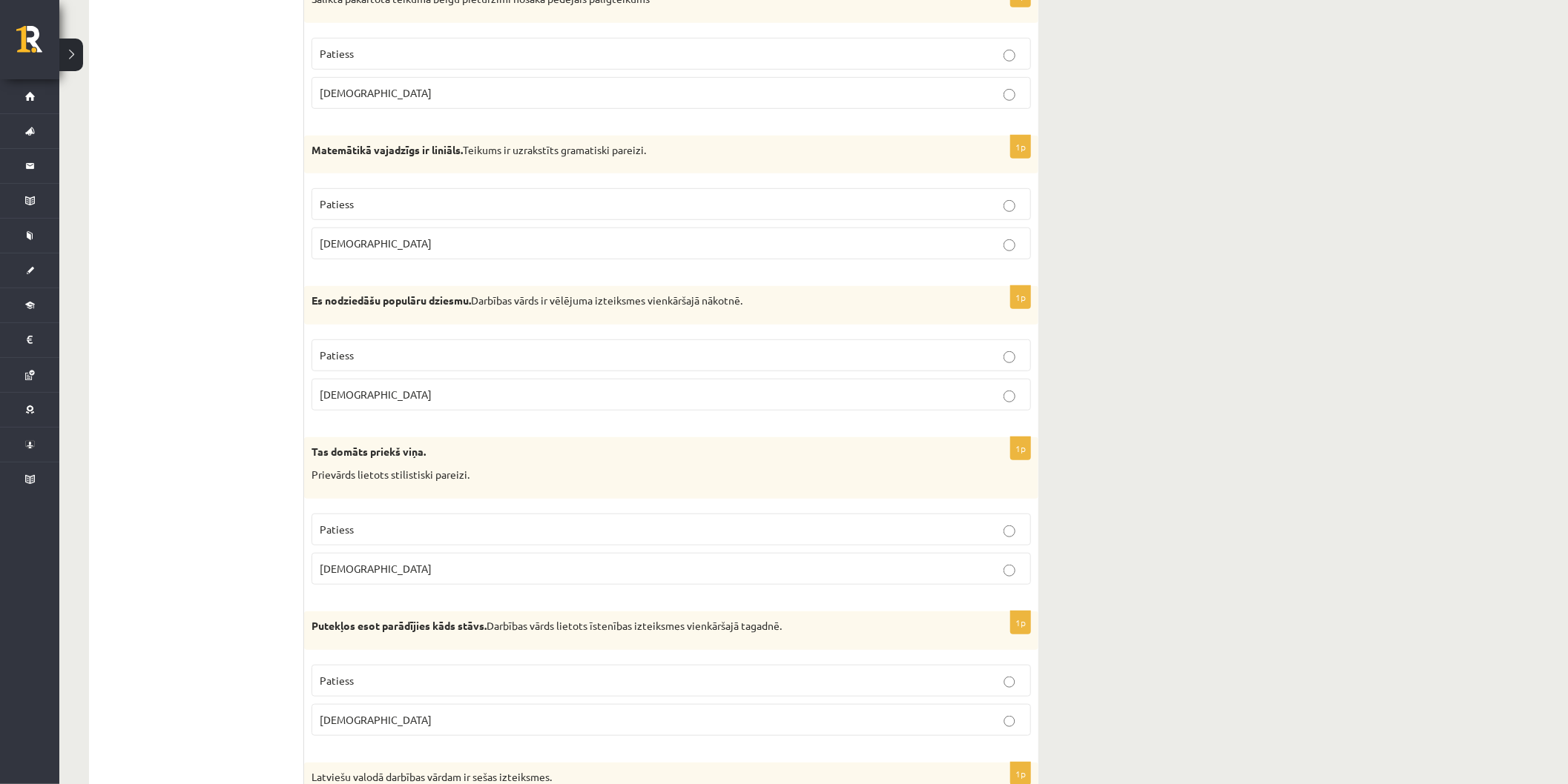
scroll to position [4199, 0]
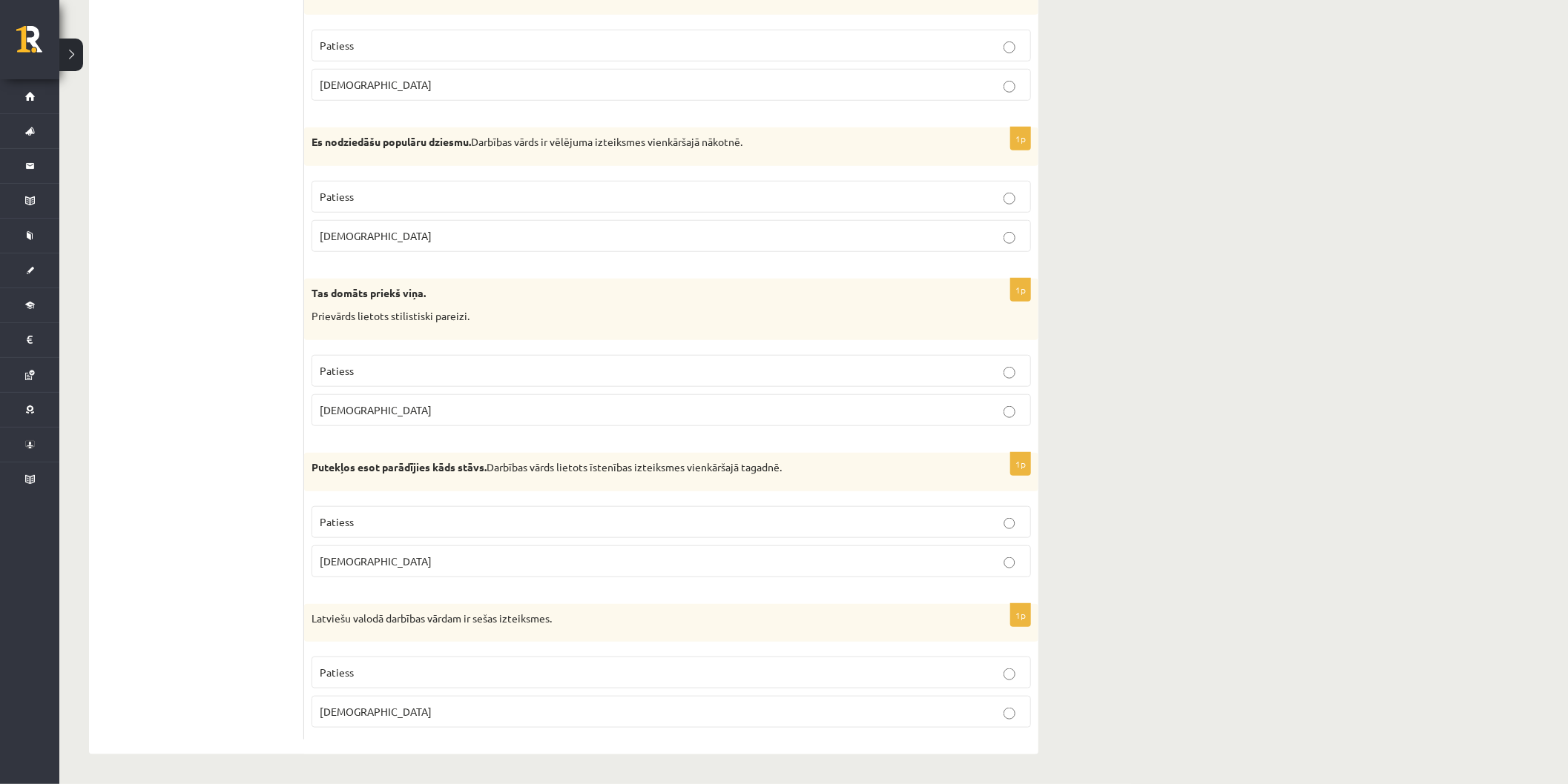
click at [925, 191] on p "Patiess" at bounding box center [671, 197] width 703 height 16
click at [982, 411] on p "[DEMOGRAPHIC_DATA]" at bounding box center [671, 410] width 703 height 16
click at [954, 514] on p "Patiess" at bounding box center [671, 522] width 703 height 16
drag, startPoint x: 979, startPoint y: 672, endPoint x: 654, endPoint y: 514, distance: 361.4
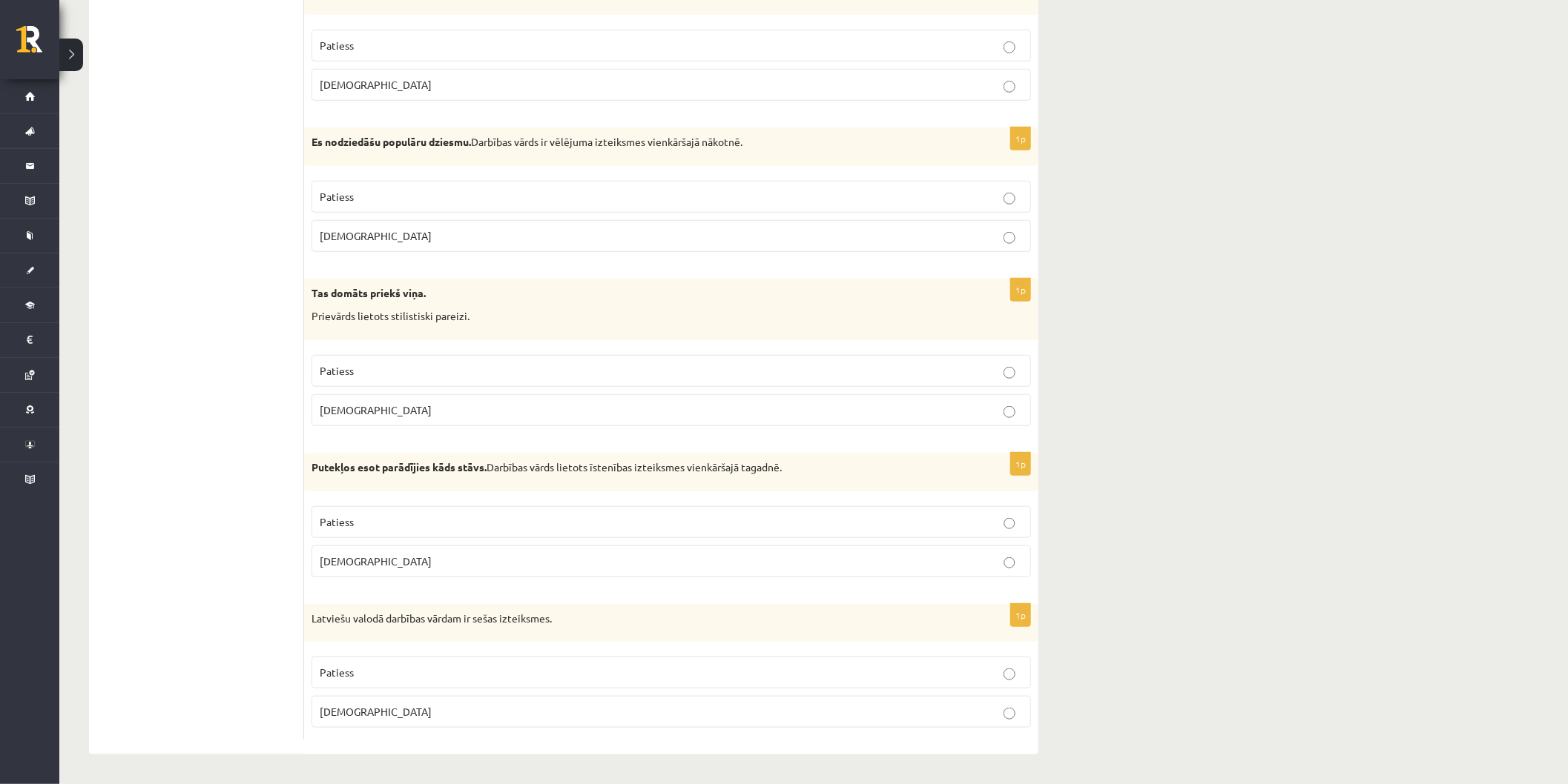
click at [979, 669] on p "Patiess" at bounding box center [671, 673] width 703 height 16
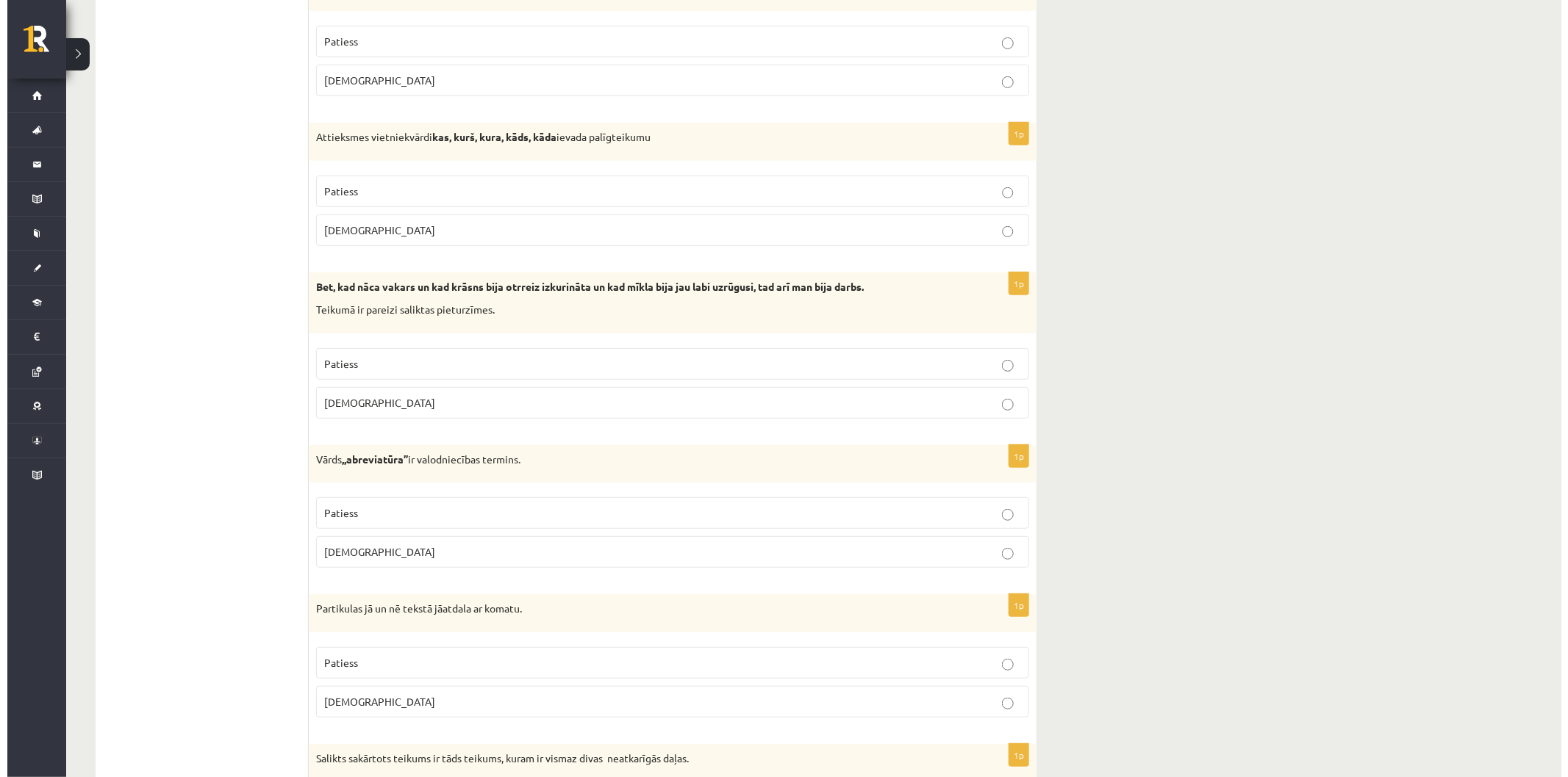
scroll to position [0, 0]
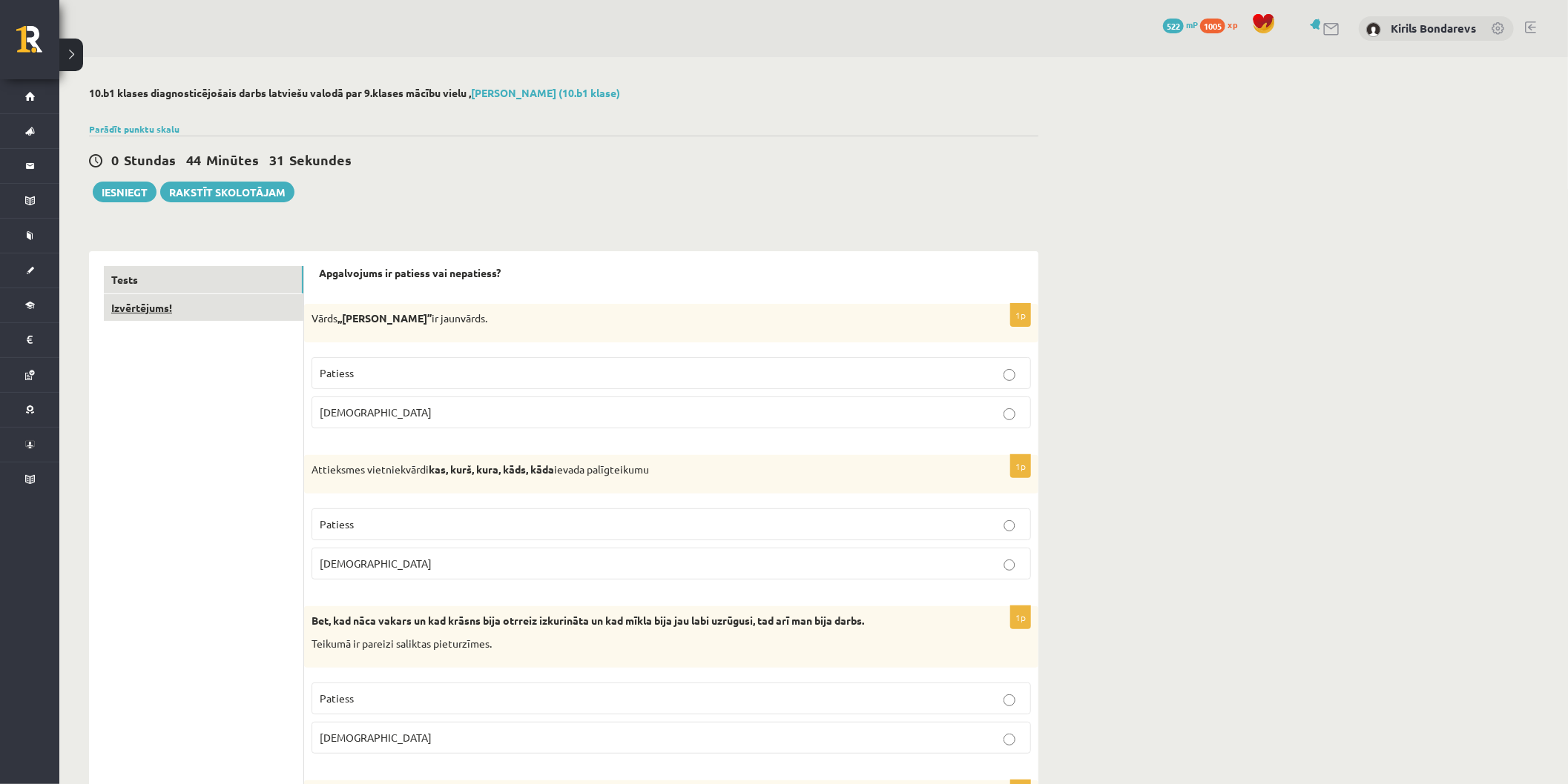
click at [178, 312] on link "Izvērtējums!" at bounding box center [203, 307] width 199 height 27
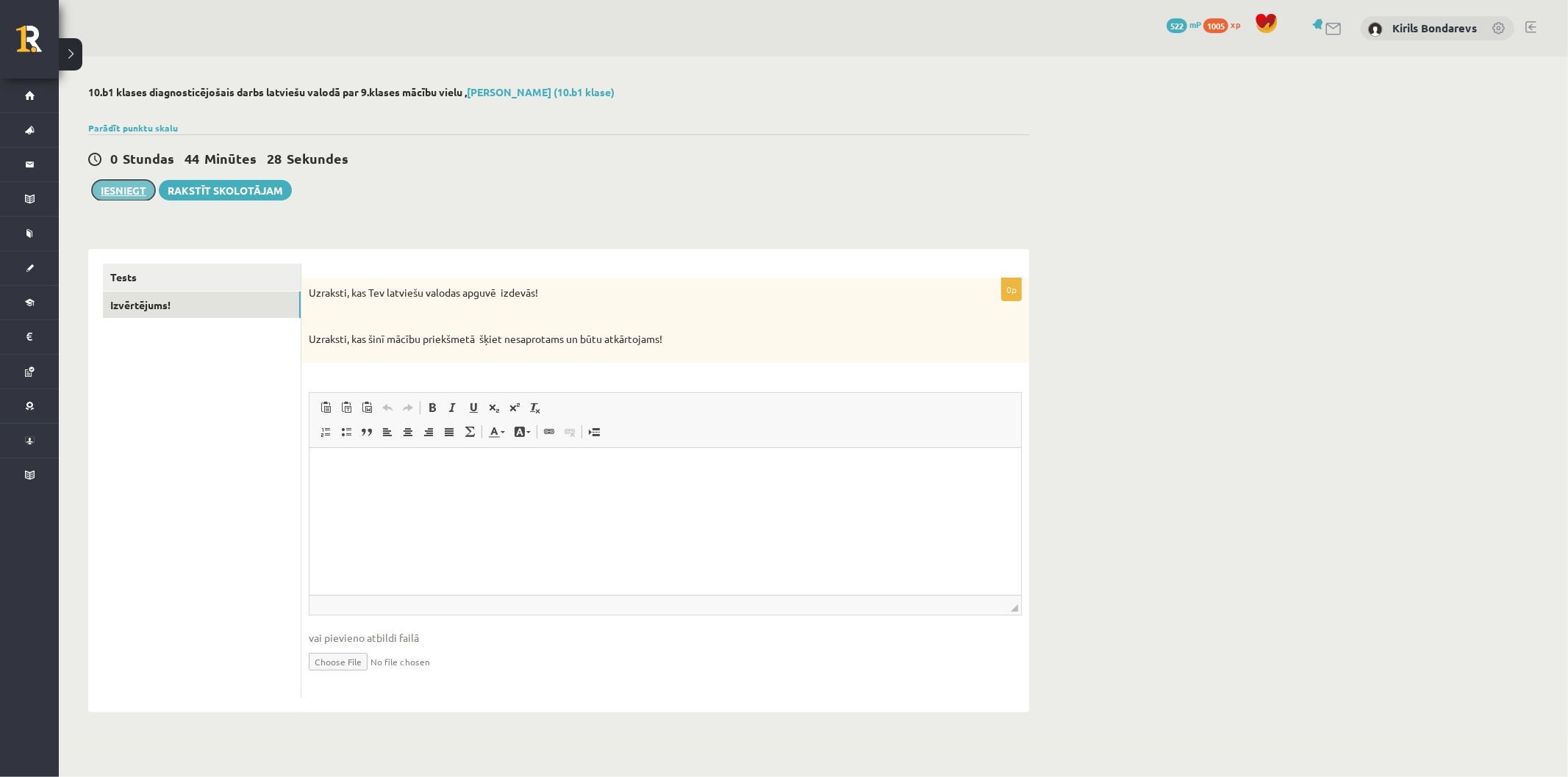
click at [106, 186] on button "Iesniegt" at bounding box center [124, 191] width 64 height 21
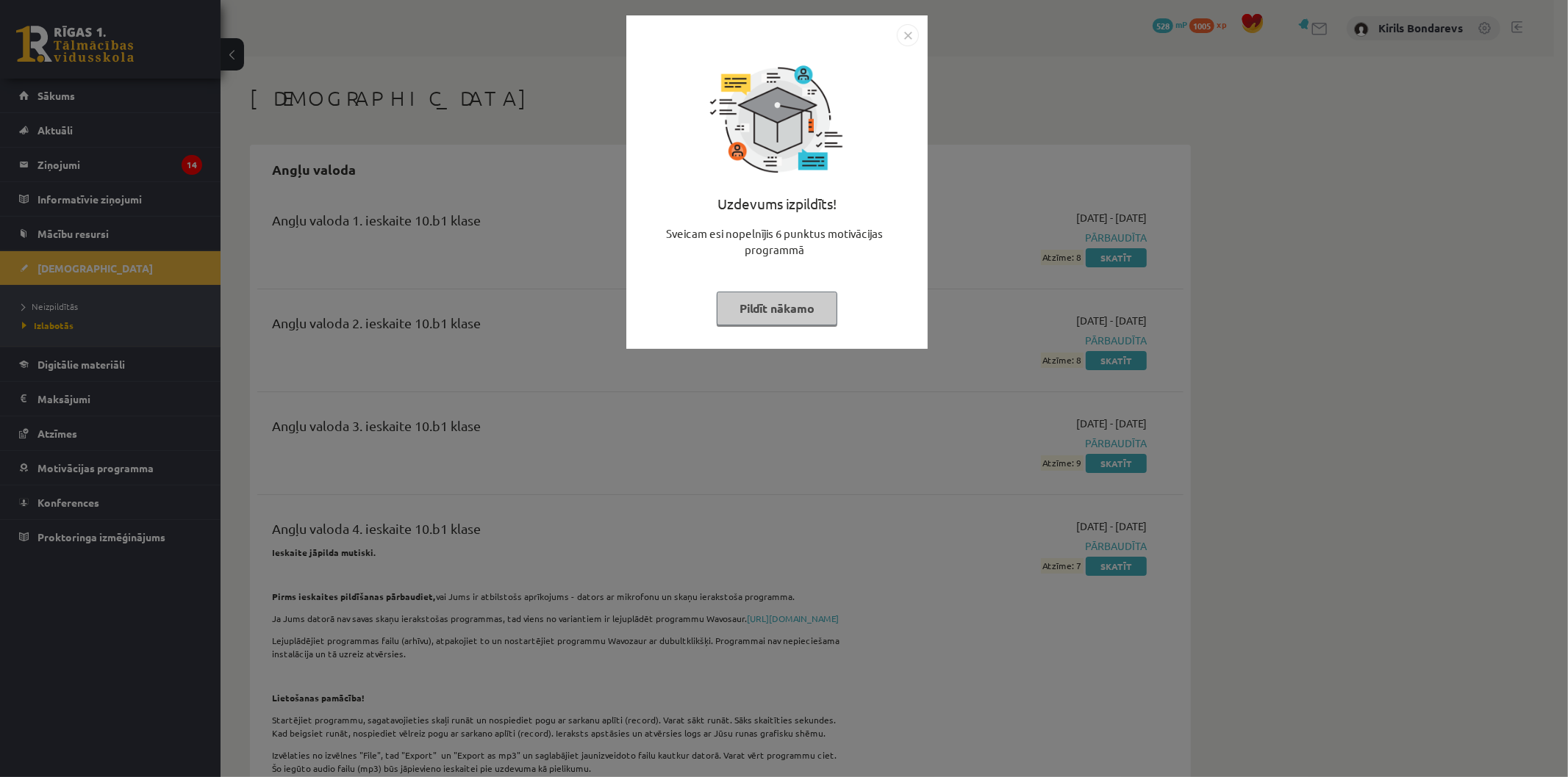
click at [752, 332] on div "Uzdevums izpildīts! Sveicam esi nopelnījis 6 punktus motivācijas programmā Pild…" at bounding box center [777, 193] width 284 height 294
click at [750, 322] on button "Pildīt nākamo" at bounding box center [777, 308] width 120 height 34
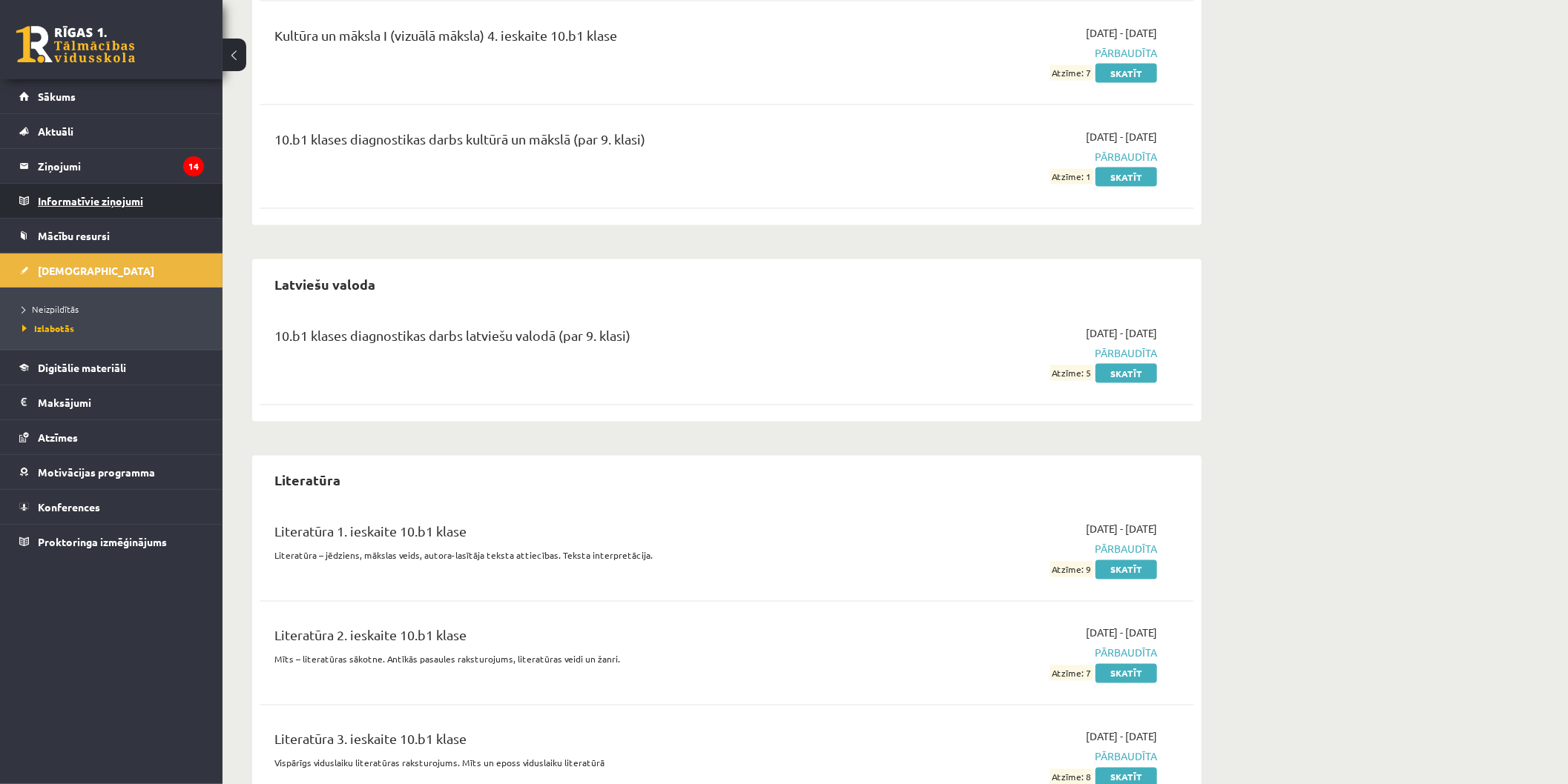
scroll to position [917, 0]
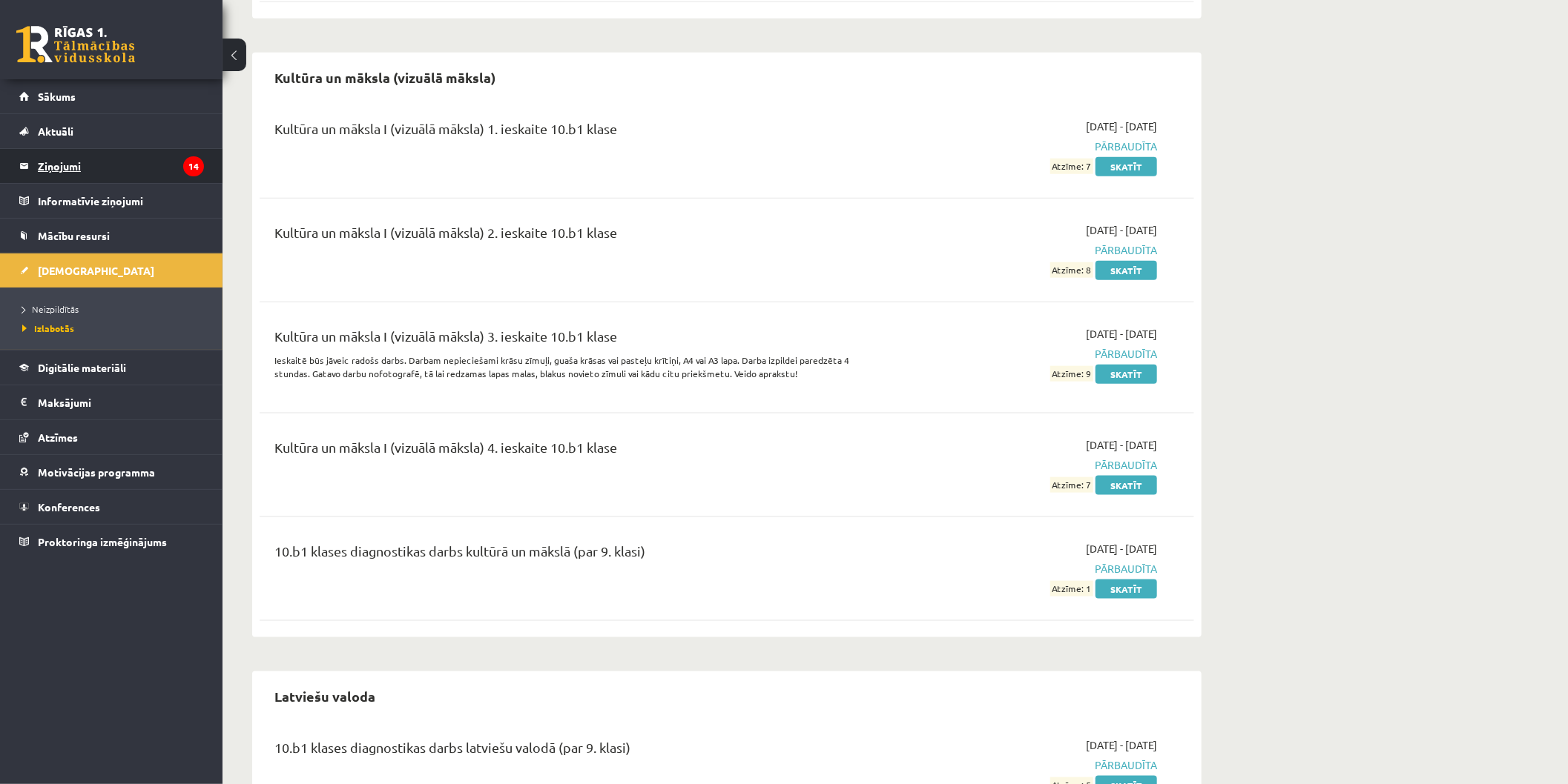
click at [126, 163] on legend "Ziņojumi 14" at bounding box center [120, 166] width 166 height 34
